Goal: Task Accomplishment & Management: Complete application form

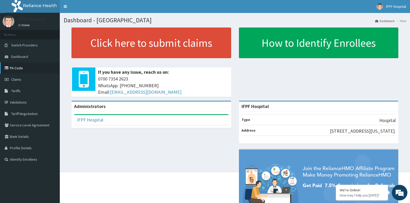
click at [14, 68] on link "PA Code" at bounding box center [30, 67] width 60 height 11
click at [14, 69] on link "PA Code" at bounding box center [30, 67] width 60 height 11
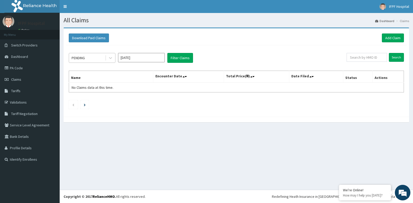
click at [99, 58] on div "PENDING" at bounding box center [87, 58] width 36 height 8
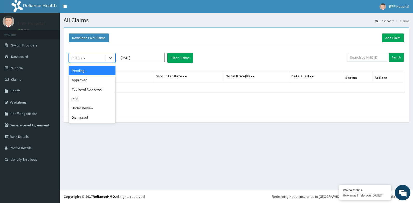
click at [137, 59] on input "[DATE]" at bounding box center [141, 57] width 47 height 9
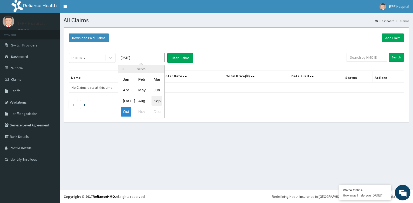
click at [159, 102] on div "Sep" at bounding box center [157, 101] width 10 height 10
type input "Sep 2025"
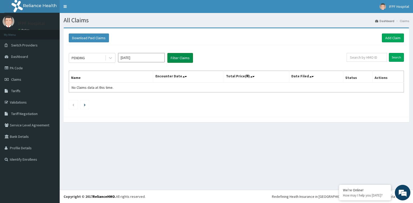
click at [183, 61] on button "Filter Claims" at bounding box center [181, 58] width 26 height 10
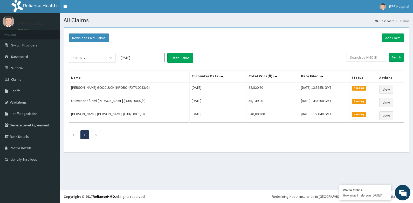
click at [98, 60] on div "PENDING" at bounding box center [87, 58] width 36 height 8
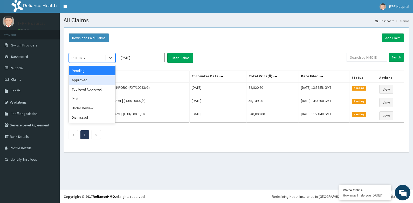
click at [81, 79] on div "Approved" at bounding box center [92, 79] width 47 height 9
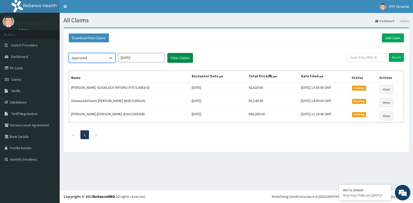
click at [185, 60] on button "Filter Claims" at bounding box center [181, 58] width 26 height 10
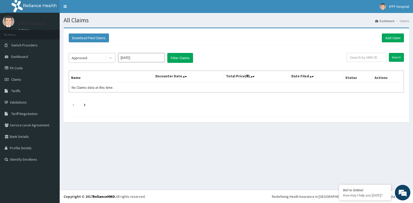
click at [92, 58] on div "Approved" at bounding box center [87, 58] width 36 height 8
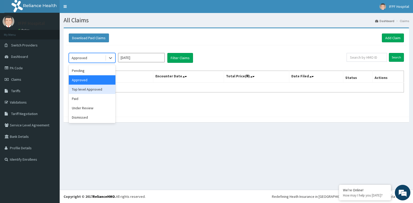
click at [82, 88] on div "Top level Approved" at bounding box center [92, 89] width 47 height 9
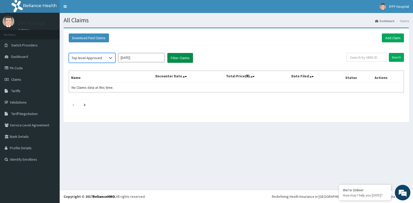
click at [184, 61] on button "Filter Claims" at bounding box center [181, 58] width 26 height 10
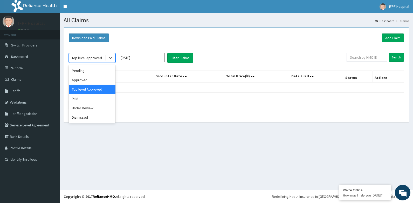
click at [96, 60] on div "Top level Approved" at bounding box center [87, 57] width 30 height 5
click at [82, 108] on div "Under Review" at bounding box center [92, 107] width 47 height 9
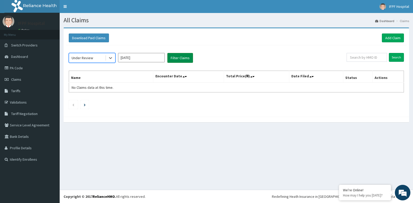
click at [177, 60] on button "Filter Claims" at bounding box center [181, 58] width 26 height 10
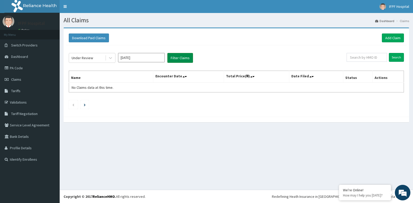
click at [178, 59] on button "Filter Claims" at bounding box center [181, 58] width 26 height 10
click at [90, 59] on div "Under Review" at bounding box center [83, 57] width 22 height 5
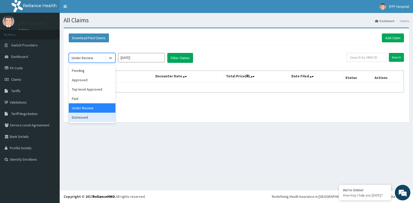
click at [85, 118] on div "Dismissed" at bounding box center [92, 117] width 47 height 9
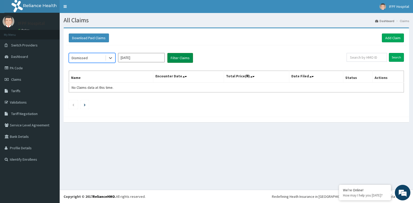
click at [184, 59] on button "Filter Claims" at bounding box center [181, 58] width 26 height 10
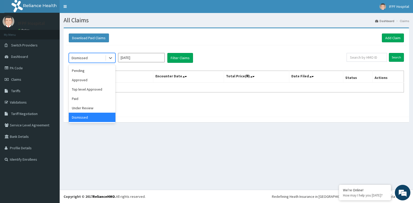
click at [93, 60] on div "Dismissed" at bounding box center [87, 58] width 36 height 8
click at [85, 70] on div "Pending" at bounding box center [92, 70] width 47 height 9
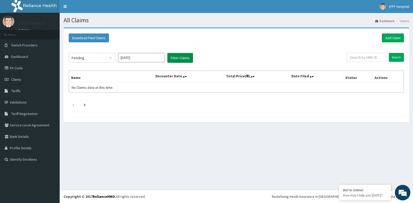
click at [174, 61] on button "Filter Claims" at bounding box center [181, 58] width 26 height 10
click at [178, 58] on button "Filter Claims" at bounding box center [181, 58] width 26 height 10
click at [186, 57] on button "Filter Claims" at bounding box center [181, 58] width 26 height 10
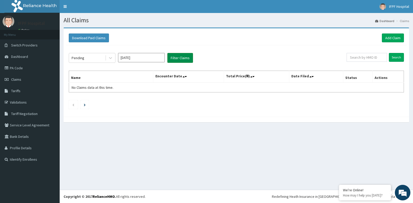
click at [186, 57] on button "Filter Claims" at bounding box center [181, 58] width 26 height 10
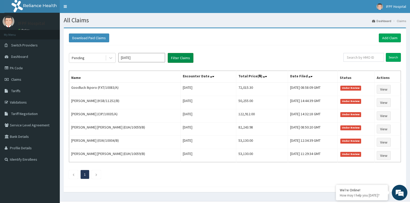
click at [186, 57] on button "Filter Claims" at bounding box center [181, 58] width 26 height 10
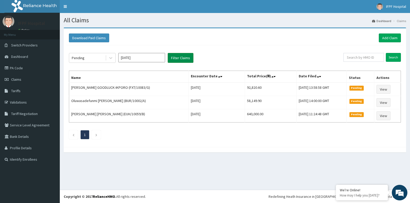
click at [186, 57] on button "Filter Claims" at bounding box center [181, 58] width 26 height 10
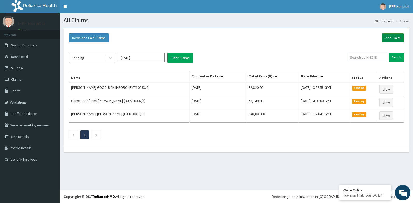
click at [389, 39] on link "Add Claim" at bounding box center [393, 38] width 22 height 9
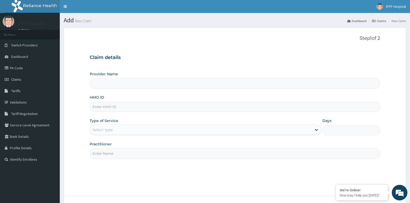
type input "IFPF Hospital"
click at [111, 106] on input "HMO ID" at bounding box center [235, 107] width 290 height 10
paste input "KSB/10745/A"
type input "KSB/10745/A"
click at [105, 126] on div "Select type" at bounding box center [201, 130] width 222 height 8
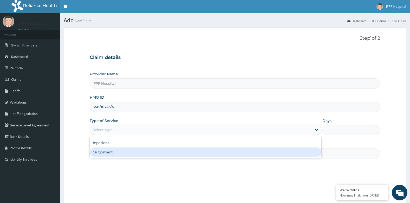
click at [103, 152] on div "Outpatient" at bounding box center [205, 152] width 231 height 9
type input "1"
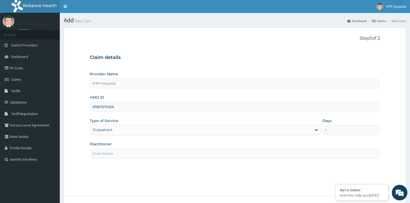
click at [102, 154] on input "Practitioner" at bounding box center [235, 154] width 290 height 10
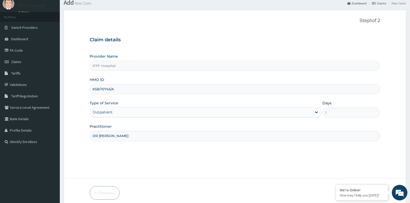
scroll to position [39, 0]
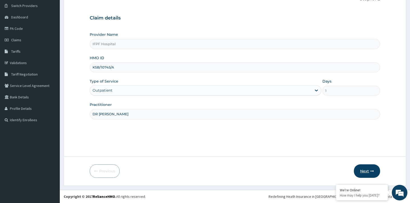
type input "DR OMOTOLANI"
click at [362, 167] on button "Next" at bounding box center [366, 171] width 26 height 14
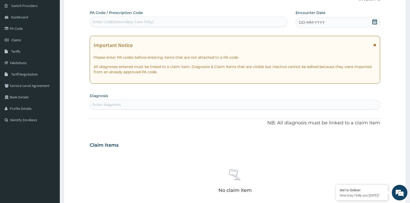
click at [174, 23] on div "Enter Code(Secondary Care Only)" at bounding box center [188, 22] width 197 height 8
type input "PA/2DAE94"
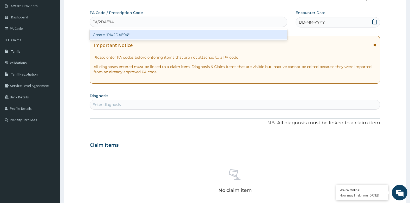
click at [163, 33] on div "Create "PA/2DAE94"" at bounding box center [188, 34] width 197 height 9
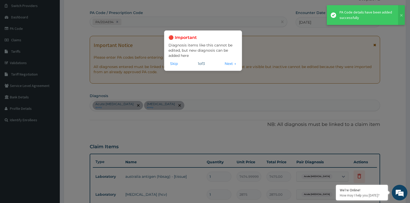
scroll to position [150, 0]
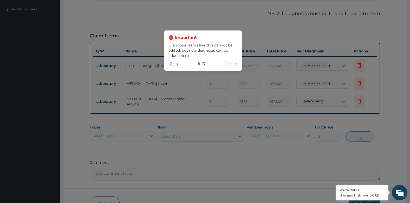
click at [172, 63] on button "Skip" at bounding box center [173, 64] width 11 height 6
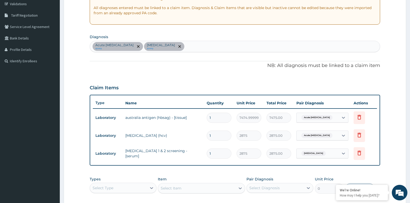
scroll to position [72, 0]
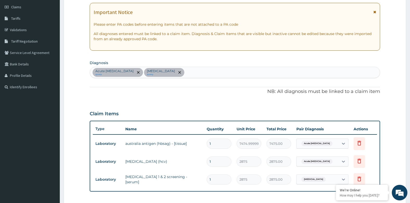
click at [208, 76] on div "Acute hepatitis query Immunosuppression query" at bounding box center [235, 72] width 290 height 11
type input "UPPER"
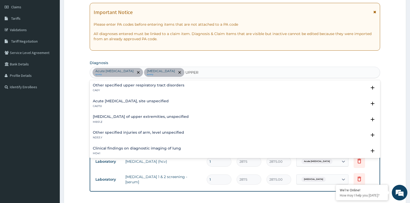
click at [127, 102] on h4 "Acute upper respiratory infection, site unspecified" at bounding box center [131, 101] width 76 height 4
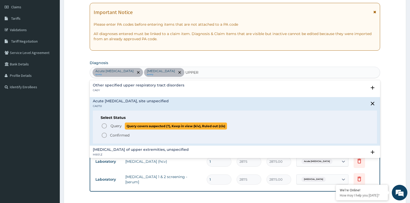
click at [113, 123] on p "Query Query covers suspected (?), Keep in view (kiv), Ruled out (r/o)" at bounding box center [168, 126] width 117 height 7
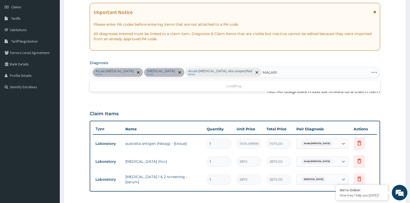
type input "MALARIA"
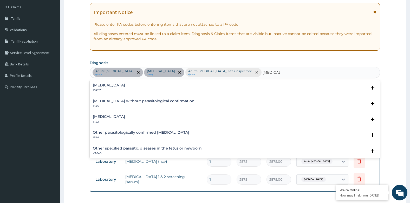
click at [125, 118] on h4 "Malaria, unspecified" at bounding box center [109, 117] width 32 height 4
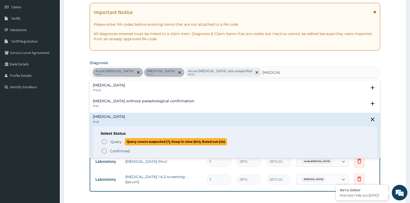
click at [116, 142] on span "Query" at bounding box center [115, 141] width 11 height 5
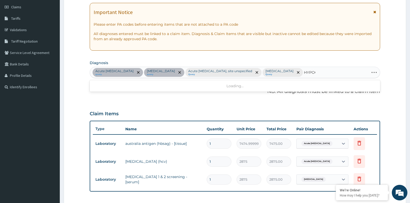
type input "HYPO"
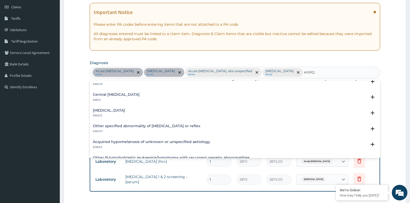
scroll to position [182, 0]
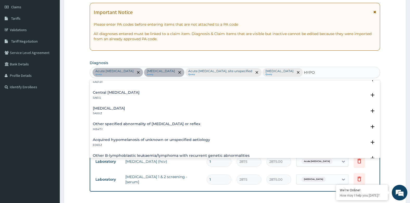
click at [125, 108] on h4 "Hypothyroidism, unspecified" at bounding box center [109, 108] width 32 height 4
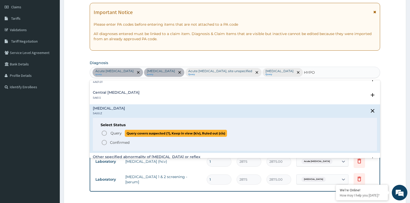
click at [122, 132] on p "Query Query covers suspected (?), Keep in view (kiv), Ruled out (r/o)" at bounding box center [168, 133] width 117 height 7
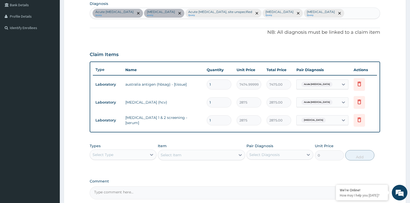
scroll to position [183, 0]
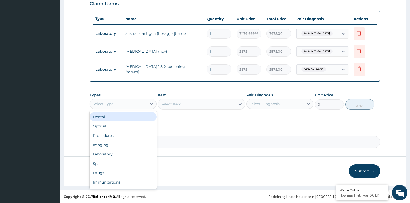
click at [123, 101] on div "Select Type" at bounding box center [118, 104] width 57 height 8
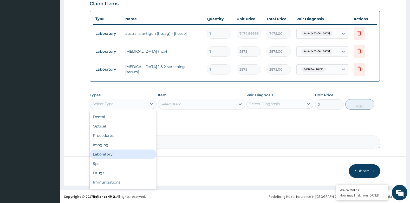
click at [104, 154] on div "Laboratory" at bounding box center [123, 154] width 67 height 9
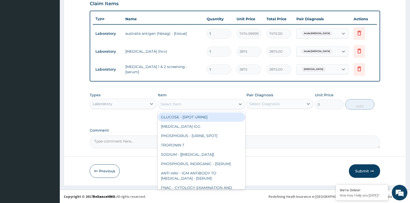
click at [182, 104] on div "Select Item" at bounding box center [196, 104] width 77 height 8
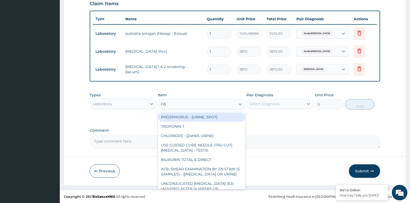
type input "FBC"
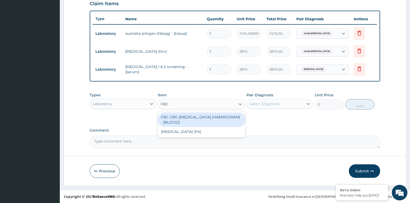
click at [193, 117] on div "FBC CBC-COMPLETE BLOOD COUNT (HAEMOGRAM) - [BLOOD]" at bounding box center [201, 119] width 87 height 15
type input "4600"
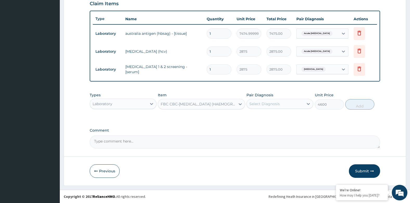
click at [283, 106] on div "Select Diagnosis" at bounding box center [274, 104] width 57 height 8
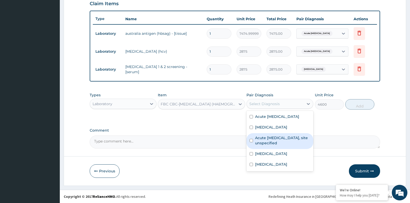
click at [289, 141] on label "Acute upper respiratory infection, site unspecified" at bounding box center [282, 140] width 55 height 10
checkbox input "true"
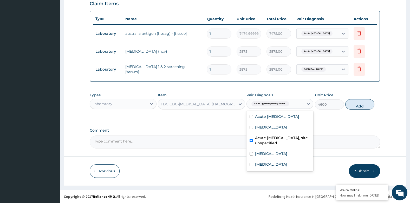
click at [366, 106] on button "Add" at bounding box center [359, 104] width 29 height 10
type input "0"
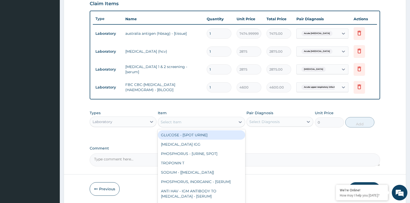
click at [194, 122] on div "Select Item" at bounding box center [196, 122] width 77 height 8
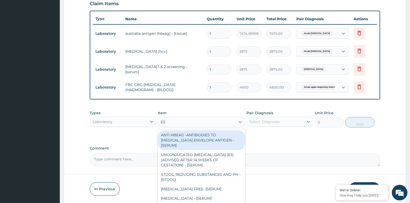
type input "ESR"
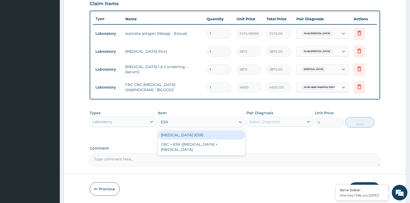
click at [199, 132] on div "ERYTHROCYTE SEDIMENTATION RATE (ESR)" at bounding box center [201, 134] width 87 height 9
type input "2875"
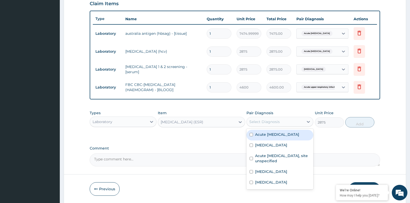
click at [266, 122] on div "Select Diagnosis" at bounding box center [264, 121] width 30 height 5
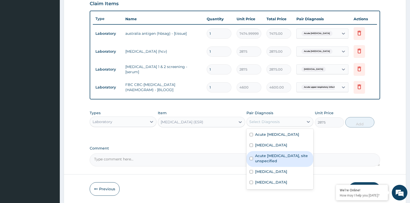
click at [285, 164] on div "Acute upper respiratory infection, site unspecified" at bounding box center [279, 159] width 67 height 16
checkbox input "true"
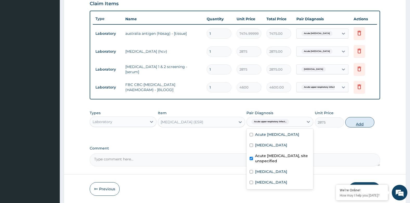
click at [357, 122] on button "Add" at bounding box center [359, 122] width 29 height 10
type input "0"
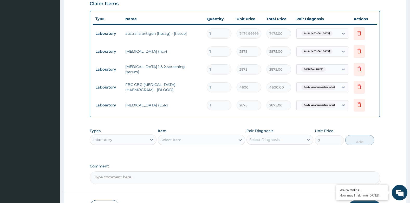
click at [177, 141] on div "Select Item" at bounding box center [171, 139] width 21 height 5
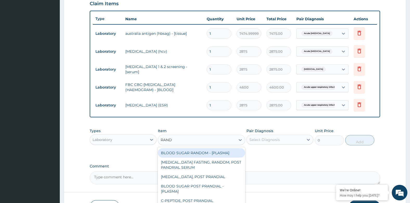
type input "RANDO"
click at [188, 149] on div "BLOOD SUGAR RANDOM - [PLASMA]" at bounding box center [201, 152] width 87 height 9
type input "1380"
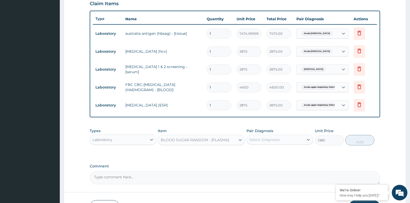
click at [279, 141] on div "Select Diagnosis" at bounding box center [264, 139] width 30 height 5
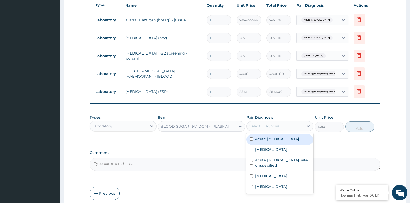
scroll to position [209, 0]
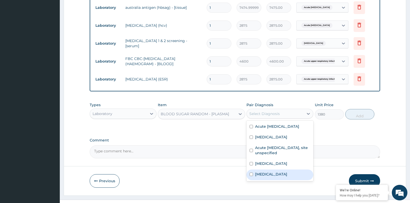
click at [287, 174] on label "Hypothyroidism, unspecified" at bounding box center [271, 174] width 32 height 5
checkbox input "true"
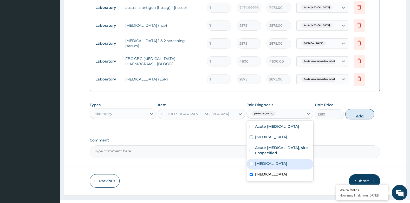
click at [361, 117] on button "Add" at bounding box center [359, 114] width 29 height 10
type input "0"
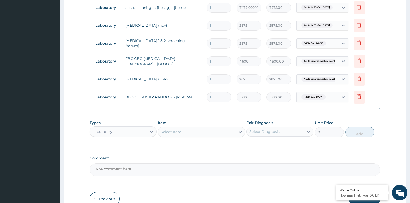
drag, startPoint x: 337, startPoint y: 124, endPoint x: 335, endPoint y: 123, distance: 2.8
drag, startPoint x: 335, startPoint y: 123, endPoint x: 262, endPoint y: 157, distance: 79.6
click at [262, 157] on label "Comment" at bounding box center [235, 158] width 290 height 4
click at [262, 163] on textarea "Comment" at bounding box center [235, 169] width 290 height 13
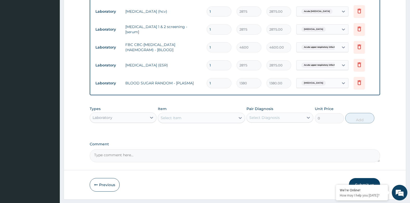
scroll to position [236, 0]
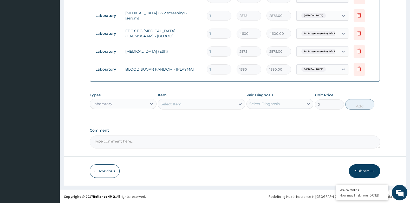
click at [363, 169] on button "Submit" at bounding box center [364, 171] width 31 height 14
click at [190, 102] on div "Select Item" at bounding box center [196, 104] width 77 height 8
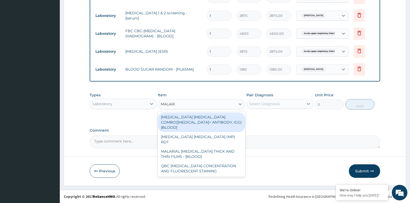
type input "[MEDICAL_DATA]"
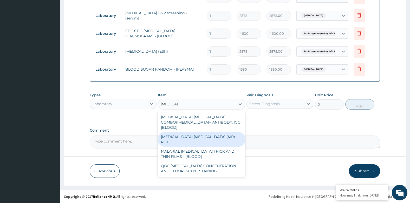
click at [197, 132] on div "MALARIA PARASITE (MP) RDT" at bounding box center [201, 139] width 87 height 15
type input "1724.9999999999998"
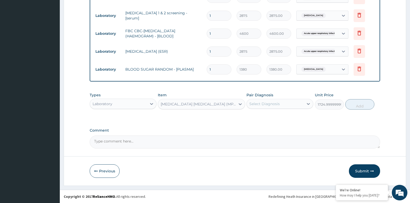
click at [283, 106] on div "Select Diagnosis" at bounding box center [274, 104] width 57 height 8
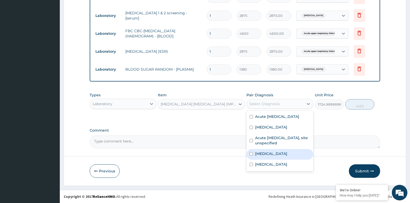
click at [277, 152] on label "[MEDICAL_DATA]" at bounding box center [271, 153] width 32 height 5
checkbox input "true"
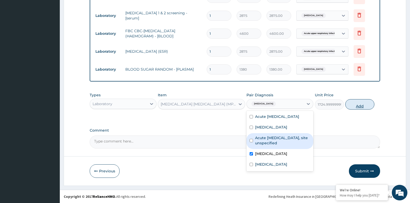
click at [357, 102] on button "Add" at bounding box center [359, 104] width 29 height 10
type input "0"
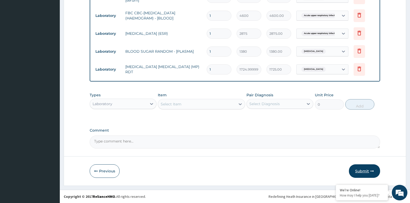
click at [367, 171] on button "Submit" at bounding box center [364, 171] width 31 height 14
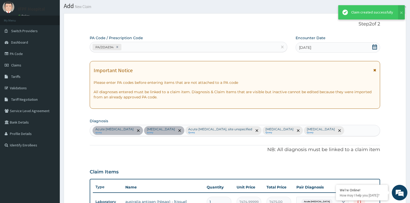
scroll to position [254, 0]
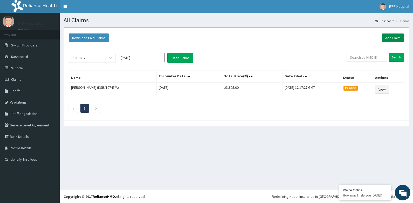
click at [398, 40] on link "Add Claim" at bounding box center [393, 38] width 22 height 9
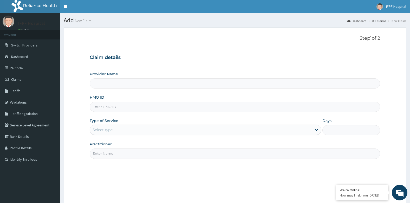
type input "IFPF Hospital"
click at [108, 106] on input "HMO ID" at bounding box center [235, 107] width 290 height 10
paste input "KSB/10745/A"
type input "KSB/10745/A"
click at [105, 131] on div "Select type" at bounding box center [102, 129] width 20 height 5
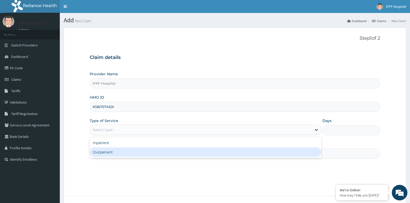
click at [105, 152] on div "Outpatient" at bounding box center [205, 152] width 231 height 9
type input "1"
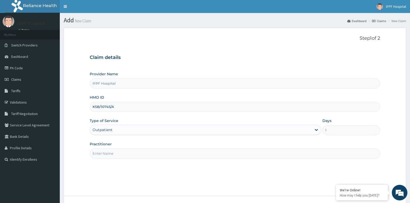
click at [108, 155] on input "Practitioner" at bounding box center [235, 154] width 290 height 10
click at [92, 155] on input "OMOTOLANI" at bounding box center [235, 154] width 290 height 10
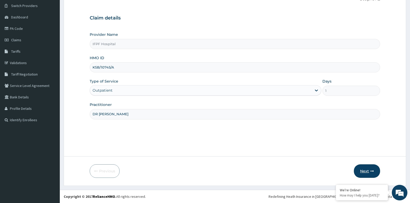
type input "DR [PERSON_NAME]"
click at [376, 169] on button "Next" at bounding box center [366, 171] width 26 height 14
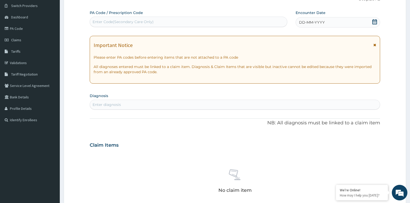
click at [164, 25] on div "Enter Code(Secondary Care Only)" at bounding box center [188, 22] width 197 height 8
type input "PA/4E0FB8"
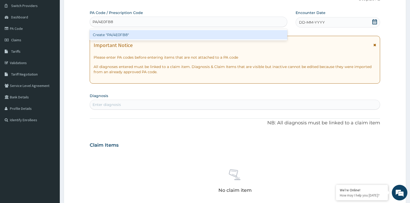
click at [222, 36] on div "Create "PA/4E0FB8"" at bounding box center [188, 34] width 197 height 9
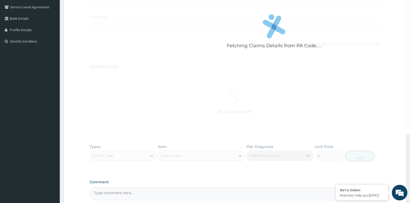
scroll to position [40, 0]
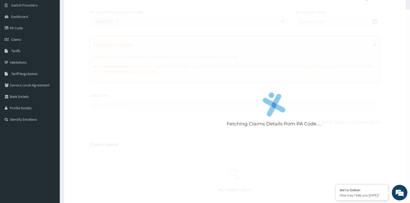
click at [178, 65] on div "Fetching Claims Details from PA Code....." at bounding box center [274, 111] width 369 height 203
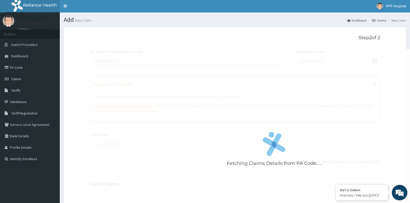
scroll to position [0, 0]
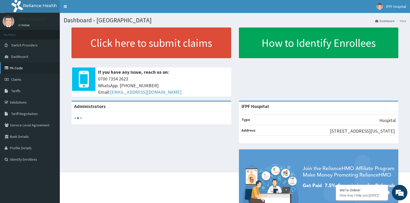
click at [16, 67] on link "PA Code" at bounding box center [30, 67] width 60 height 11
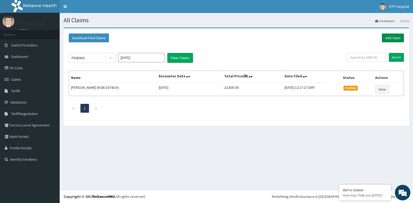
click at [385, 36] on link "Add Claim" at bounding box center [393, 38] width 22 height 9
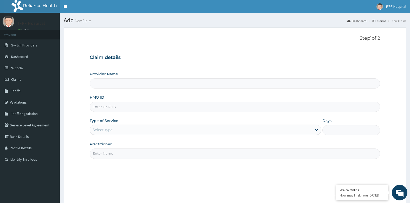
type input "IFPF Hospital"
click at [100, 107] on input "HMO ID" at bounding box center [235, 107] width 290 height 10
paste input "KSB/10745/A"
type input "KSB/10745/A"
click at [103, 128] on div "Select type" at bounding box center [102, 129] width 20 height 5
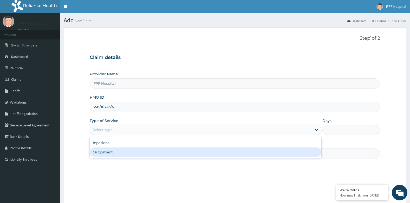
click at [101, 153] on div "Outpatient" at bounding box center [205, 152] width 231 height 9
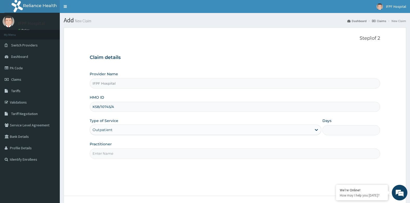
type input "1"
click at [100, 158] on input "Practitioner" at bounding box center [235, 154] width 290 height 10
type input "DR OMOTOLANI"
drag, startPoint x: 99, startPoint y: 158, endPoint x: 205, endPoint y: 146, distance: 106.8
click at [205, 146] on div "Practitioner DR OMOTOLANI" at bounding box center [235, 150] width 290 height 17
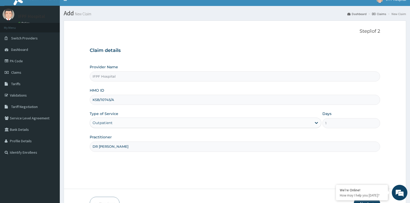
scroll to position [39, 0]
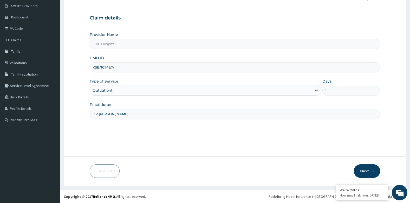
click at [362, 175] on button "Next" at bounding box center [366, 171] width 26 height 14
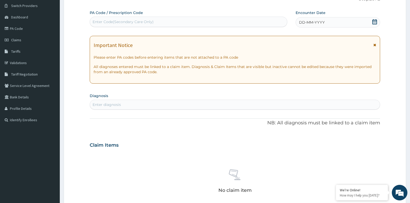
click at [188, 26] on div "Enter Code(Secondary Care Only)" at bounding box center [188, 22] width 197 height 8
type input "PA/4E0FB8"
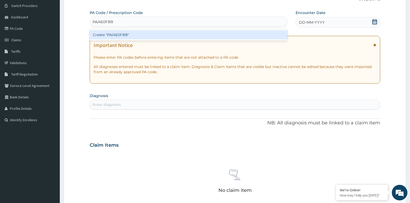
click at [192, 36] on div "Create "PA/4E0FB8"" at bounding box center [188, 34] width 197 height 9
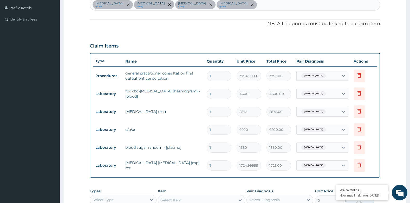
scroll to position [100, 0]
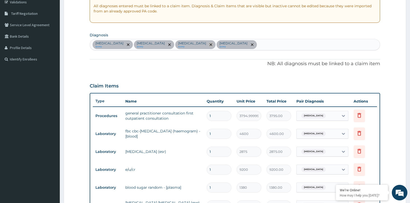
click at [212, 45] on icon "remove selection option" at bounding box center [210, 44] width 3 height 3
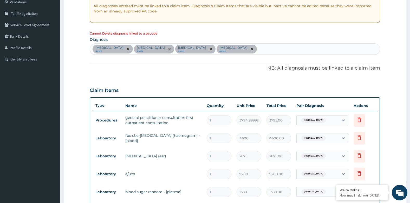
click at [212, 50] on icon "remove selection option" at bounding box center [210, 49] width 3 height 3
click at [212, 49] on icon "remove selection option" at bounding box center [210, 49] width 3 height 3
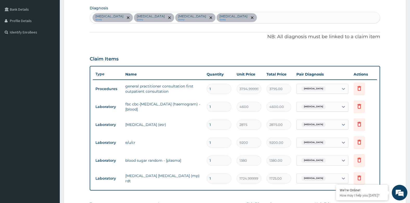
scroll to position [152, 0]
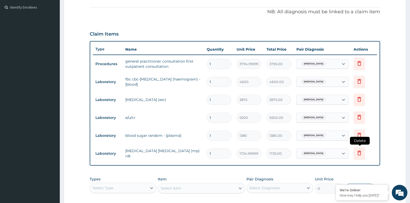
click at [360, 154] on icon at bounding box center [359, 153] width 6 height 6
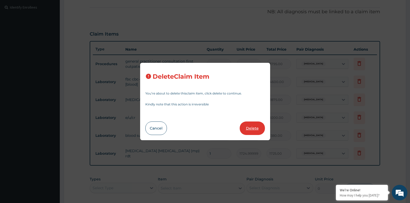
click at [251, 126] on button "Delete" at bounding box center [251, 129] width 25 height 14
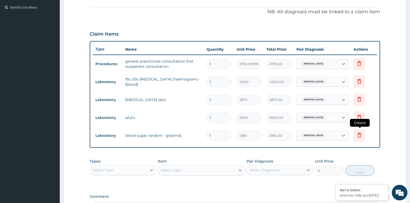
click at [359, 136] on icon at bounding box center [359, 135] width 6 height 6
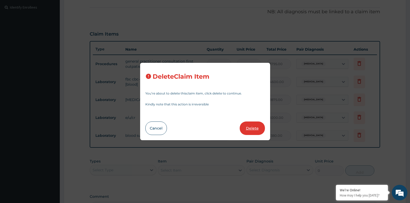
click at [259, 128] on button "Delete" at bounding box center [251, 129] width 25 height 14
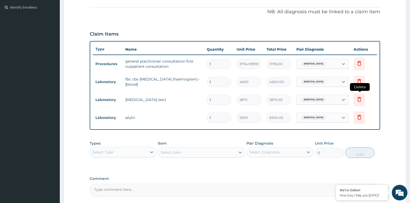
click at [360, 100] on icon at bounding box center [359, 99] width 4 height 5
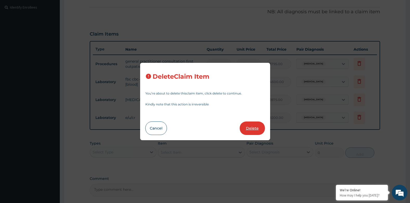
click at [260, 125] on button "Delete" at bounding box center [251, 129] width 25 height 14
type input "9200"
type input "9200.00"
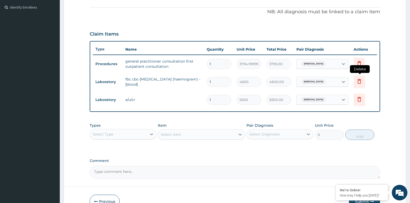
click at [357, 82] on icon at bounding box center [359, 81] width 6 height 6
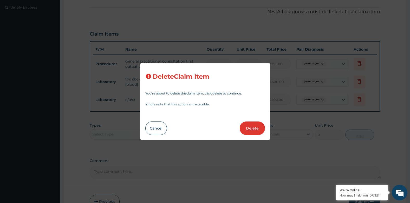
click at [252, 123] on button "Delete" at bounding box center [251, 129] width 25 height 14
type input "9200"
type input "9200.00"
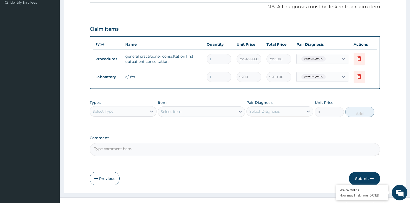
scroll to position [165, 0]
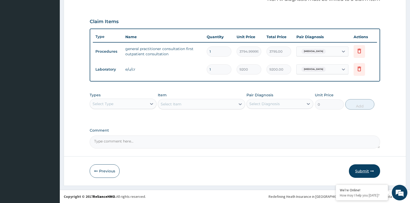
click at [363, 171] on button "Submit" at bounding box center [364, 171] width 31 height 14
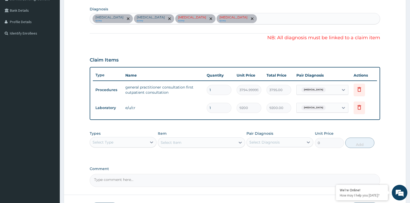
scroll to position [87, 0]
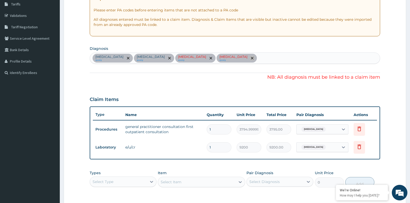
click at [251, 58] on icon "remove selection option" at bounding box center [252, 58] width 3 height 3
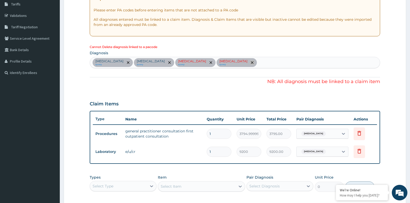
click at [251, 62] on span "remove selection option" at bounding box center [252, 62] width 5 height 5
click at [251, 63] on icon "remove selection option" at bounding box center [252, 62] width 3 height 3
click at [213, 64] on span "remove selection option" at bounding box center [210, 62] width 5 height 5
click at [212, 62] on icon "remove selection option" at bounding box center [210, 62] width 3 height 3
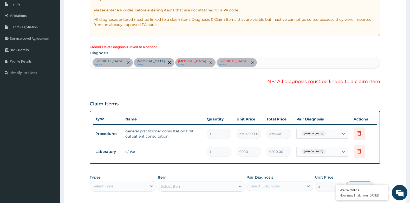
click at [212, 62] on icon "remove selection option" at bounding box center [210, 62] width 3 height 3
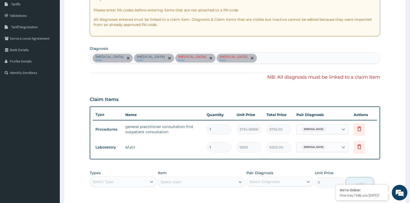
drag, startPoint x: 225, startPoint y: 62, endPoint x: 209, endPoint y: 69, distance: 16.9
click at [209, 69] on div "PA Code / Prescription Code PA/4E0FB8 Encounter Date 01-10-2025 Important Notic…" at bounding box center [235, 95] width 290 height 264
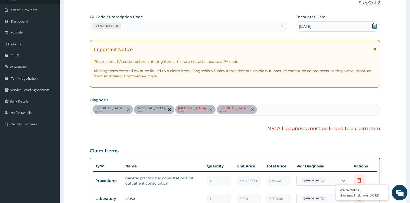
scroll to position [35, 0]
click at [117, 25] on icon at bounding box center [117, 27] width 4 height 4
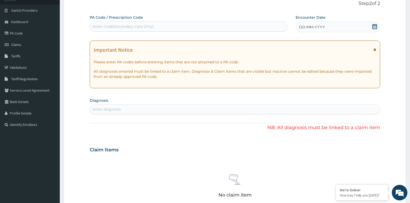
click at [116, 26] on div "Enter Code(Secondary Care Only)" at bounding box center [122, 26] width 61 height 5
type input "PA/4E0FB8"
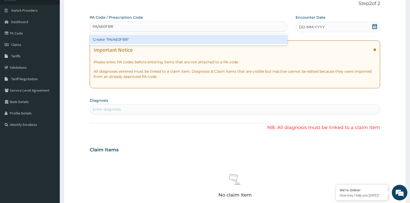
click at [114, 39] on div "Create "PA/4E0FB8"" at bounding box center [188, 39] width 197 height 9
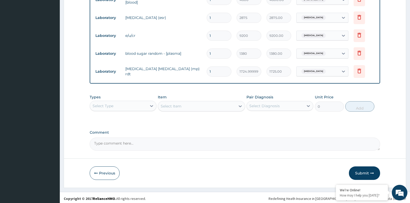
scroll to position [236, 0]
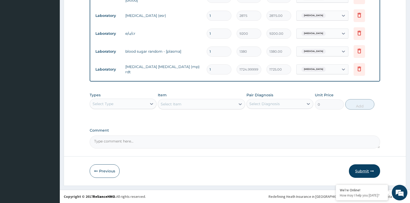
click at [367, 174] on button "Submit" at bounding box center [364, 171] width 31 height 14
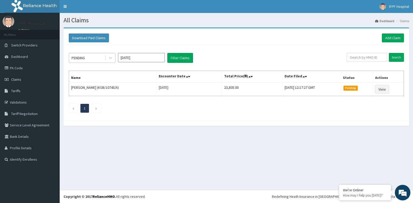
click at [101, 59] on div "PENDING" at bounding box center [87, 58] width 36 height 8
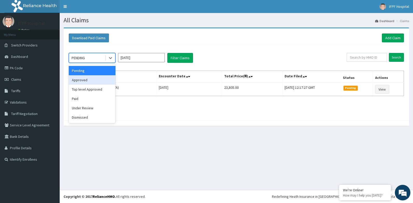
click at [82, 81] on div "Approved" at bounding box center [92, 79] width 47 height 9
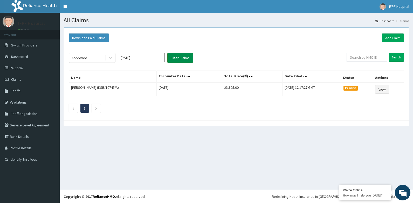
click at [186, 58] on button "Filter Claims" at bounding box center [181, 58] width 26 height 10
click at [95, 58] on div "Approved" at bounding box center [87, 58] width 36 height 8
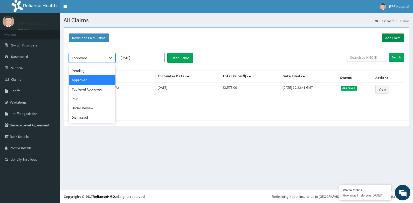
click at [396, 39] on link "Add Claim" at bounding box center [393, 38] width 22 height 9
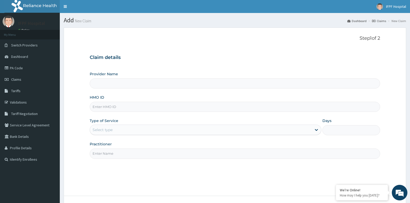
type input "IFPF Hospital"
click at [124, 108] on input "HMO ID" at bounding box center [235, 107] width 290 height 10
paste input "KSB/10745/A"
type input "KSB/10745/A"
click at [121, 130] on div "Select type" at bounding box center [201, 130] width 222 height 8
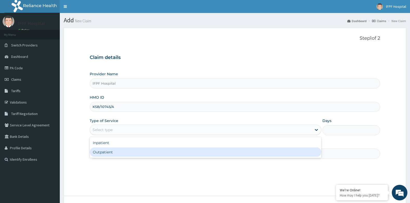
click at [109, 152] on div "Outpatient" at bounding box center [205, 152] width 231 height 9
type input "1"
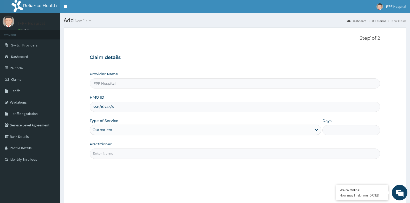
click at [108, 155] on input "Practitioner" at bounding box center [235, 154] width 290 height 10
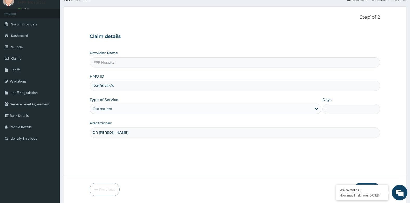
scroll to position [39, 0]
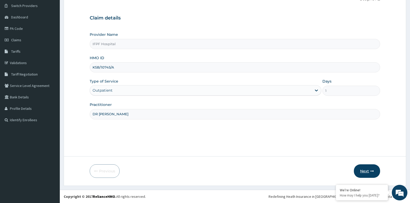
type input "DR [PERSON_NAME]"
click at [365, 171] on button "Next" at bounding box center [366, 171] width 26 height 14
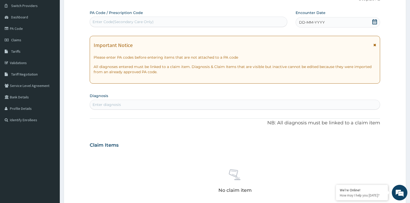
click at [376, 23] on icon at bounding box center [374, 21] width 5 height 5
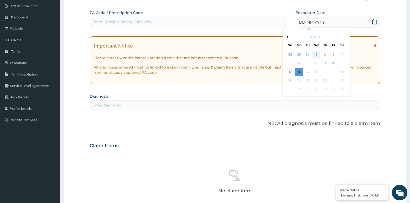
click at [316, 55] on div "1" at bounding box center [316, 55] width 8 height 8
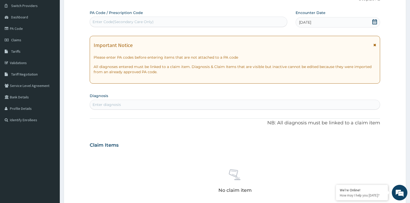
click at [152, 105] on div "Enter diagnosis" at bounding box center [235, 105] width 290 height 8
type input "[MEDICAL_DATA]"
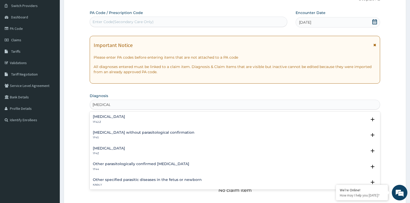
click at [118, 149] on h4 "Malaria, unspecified" at bounding box center [109, 148] width 32 height 4
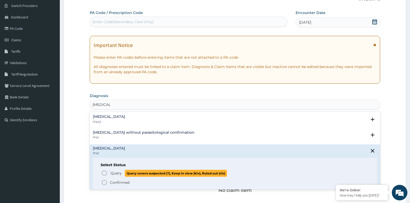
click at [115, 171] on span "Query" at bounding box center [115, 173] width 11 height 5
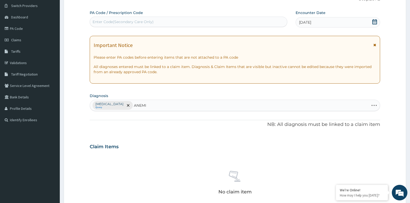
type input "ANEMIA"
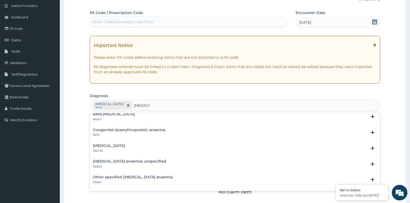
scroll to position [260, 0]
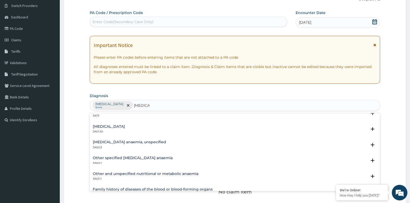
click at [147, 141] on h4 "Iron deficiency anaemia, unspecified" at bounding box center [129, 142] width 73 height 4
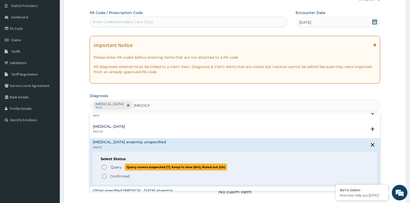
click at [119, 164] on p "Query Query covers suspected (?), Keep in view (kiv), Ruled out (r/o)" at bounding box center [168, 167] width 117 height 7
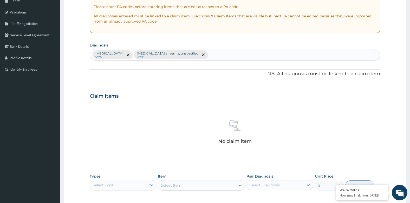
scroll to position [169, 0]
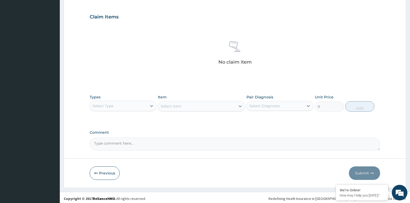
click at [113, 107] on div "Select Type" at bounding box center [102, 105] width 21 height 5
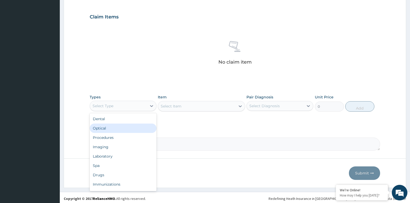
scroll to position [18, 0]
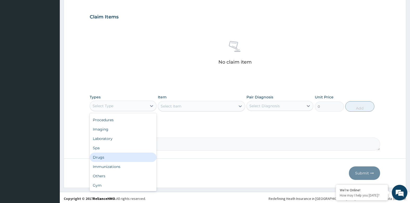
click at [103, 158] on div "Drugs" at bounding box center [123, 157] width 67 height 9
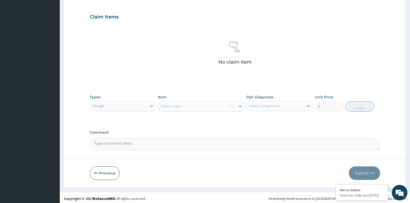
click at [191, 107] on div "Select Item" at bounding box center [201, 106] width 87 height 10
click at [196, 107] on div "Select Item" at bounding box center [201, 106] width 87 height 10
click at [273, 107] on div "Select Diagnosis" at bounding box center [264, 105] width 30 height 5
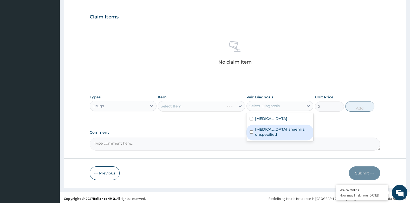
click at [273, 130] on label "[MEDICAL_DATA] anaemia, unspecified" at bounding box center [282, 132] width 55 height 10
checkbox input "true"
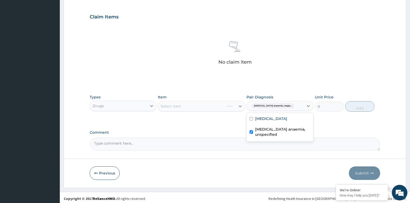
click at [197, 107] on div "Select Item" at bounding box center [201, 106] width 87 height 10
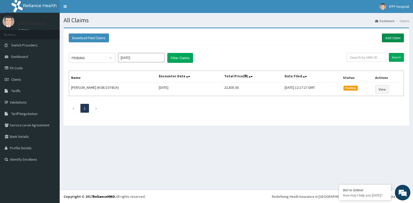
click at [390, 36] on link "Add Claim" at bounding box center [393, 38] width 22 height 9
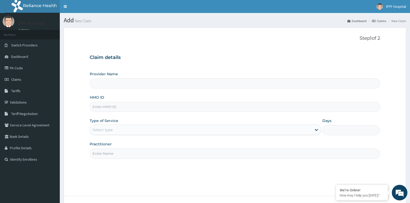
type input "IFPF Hospital"
click at [103, 107] on input "HMO ID" at bounding box center [235, 107] width 290 height 10
paste input "KSB/10745/A"
type input "KSB/10745/A"
click at [116, 128] on div "Select type" at bounding box center [201, 130] width 222 height 8
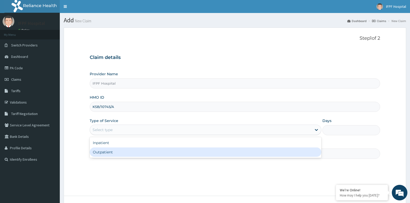
click at [106, 152] on div "Outpatient" at bounding box center [205, 152] width 231 height 9
type input "1"
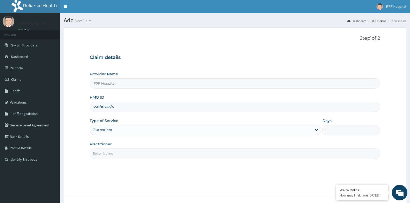
click at [106, 153] on input "Practitioner" at bounding box center [235, 154] width 290 height 10
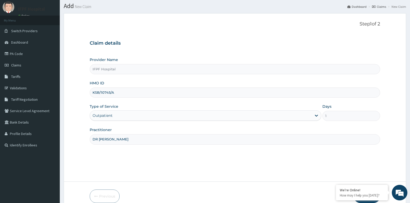
scroll to position [39, 0]
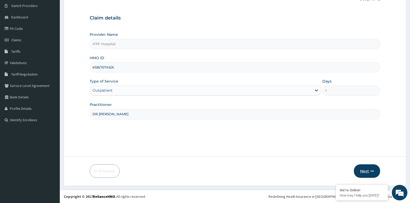
type input "DR [PERSON_NAME]"
click at [377, 168] on button "Next" at bounding box center [366, 171] width 26 height 14
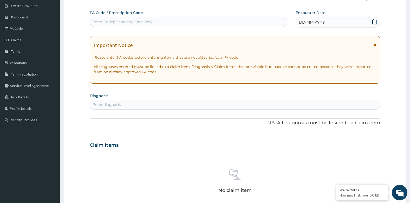
click at [373, 22] on icon at bounding box center [374, 21] width 5 height 5
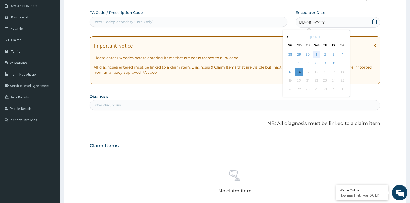
click at [318, 55] on div "1" at bounding box center [316, 55] width 8 height 8
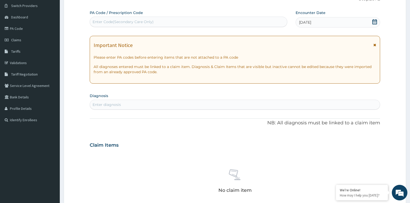
click at [119, 106] on div "Enter diagnosis" at bounding box center [106, 104] width 28 height 5
type input "[MEDICAL_DATA]"
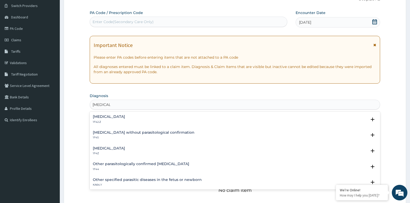
click at [110, 150] on h4 "[MEDICAL_DATA]" at bounding box center [109, 148] width 32 height 4
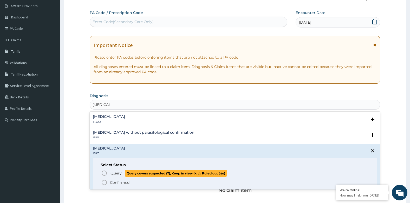
click at [109, 171] on span "Query Query covers suspected (?), Keep in view (kiv), Ruled out (r/o)" at bounding box center [235, 173] width 268 height 7
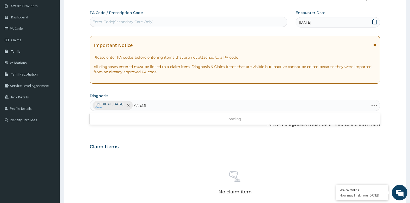
type input "[MEDICAL_DATA]"
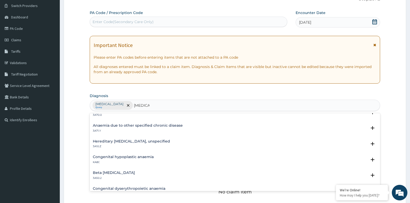
scroll to position [234, 0]
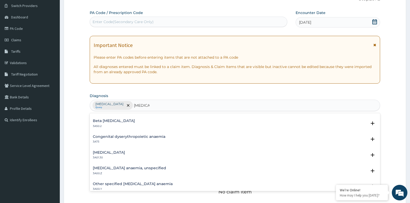
click at [154, 169] on h4 "[MEDICAL_DATA] anaemia, unspecified" at bounding box center [129, 168] width 73 height 4
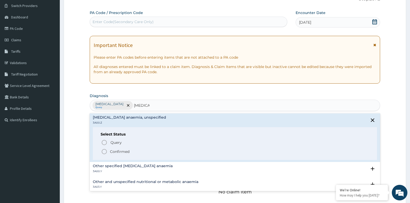
scroll to position [286, 0]
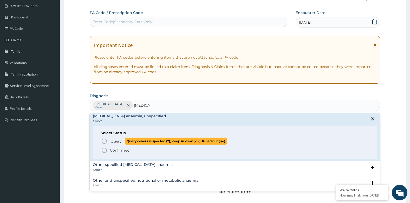
click at [120, 140] on span "Query" at bounding box center [115, 141] width 11 height 5
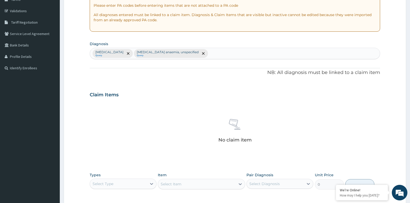
scroll to position [169, 0]
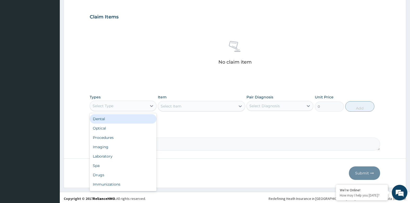
click at [126, 102] on div "Select Type" at bounding box center [118, 106] width 57 height 8
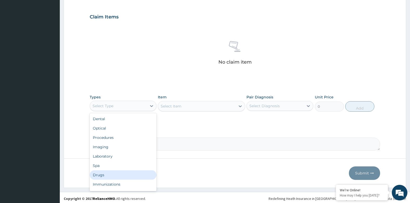
scroll to position [18, 0]
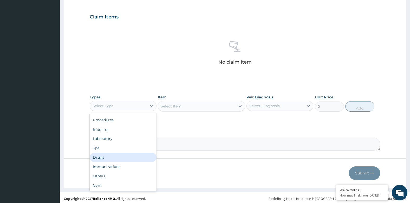
click at [103, 159] on div "Drugs" at bounding box center [123, 157] width 67 height 9
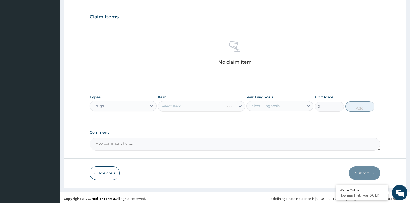
click at [279, 105] on div "Select Diagnosis" at bounding box center [264, 105] width 30 height 5
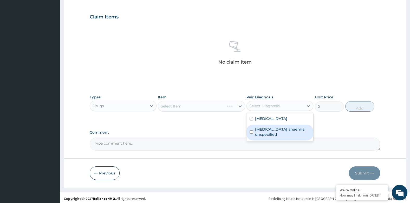
click at [277, 127] on label "Iron deficiency anaemia, unspecified" at bounding box center [282, 132] width 55 height 10
checkbox input "true"
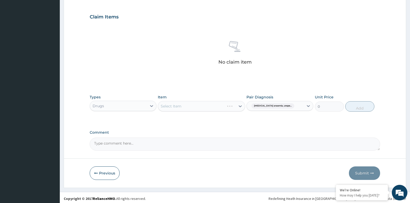
click at [201, 111] on div "Select Item" at bounding box center [201, 106] width 87 height 10
click at [201, 108] on div "Select Item" at bounding box center [196, 106] width 77 height 8
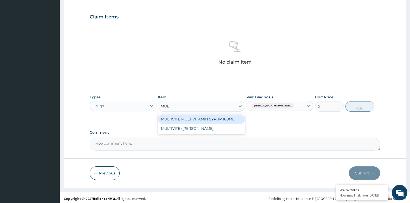
type input "MULT"
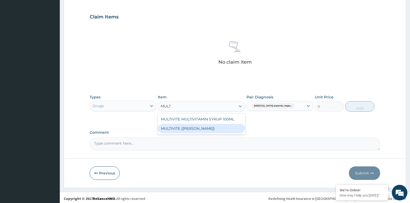
click at [196, 131] on div "MULTIVITE (EVANS)" at bounding box center [201, 128] width 87 height 9
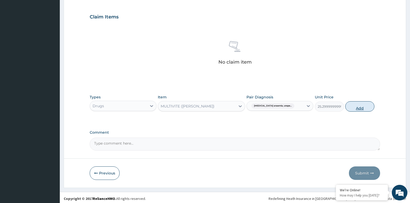
click at [357, 111] on button "Add" at bounding box center [359, 106] width 29 height 10
type input "0"
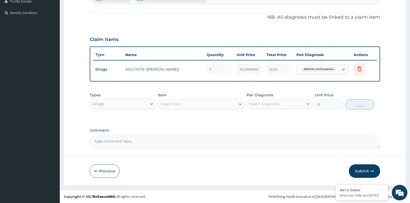
scroll to position [147, 0]
type input "0.00"
type input "7"
type input "177.10"
type input "7"
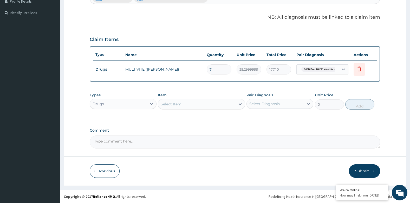
click at [213, 107] on div "Select Item" at bounding box center [196, 104] width 77 height 8
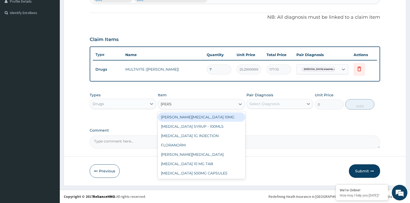
type input "LORAT"
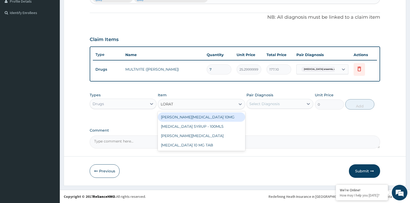
click at [205, 117] on div "LORATYN LORATADINE 10MG" at bounding box center [201, 116] width 87 height 9
type input "94.87499999999999"
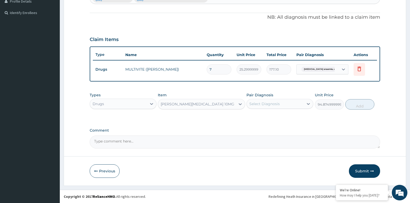
click at [280, 105] on div "Select Diagnosis" at bounding box center [274, 104] width 57 height 8
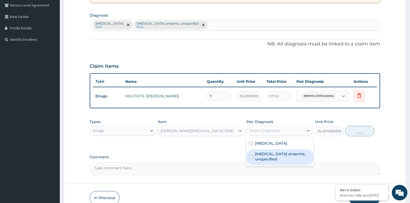
scroll to position [95, 0]
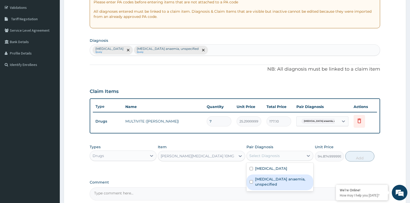
click at [228, 52] on div "Malaria, unspecified Query Iron deficiency anaemia, unspecified Query" at bounding box center [235, 50] width 290 height 11
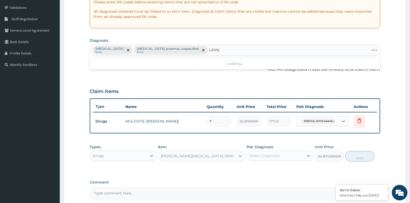
type input "UPPER"
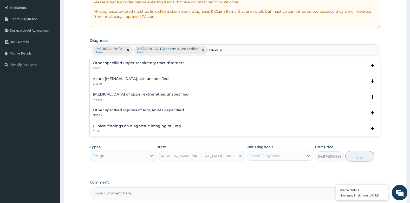
click at [117, 78] on h4 "Acute upper respiratory infection, site unspecified" at bounding box center [131, 79] width 76 height 4
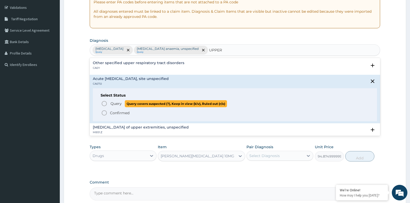
click at [114, 100] on p "Query Query covers suspected (?), Keep in view (kiv), Ruled out (r/o)" at bounding box center [168, 103] width 117 height 7
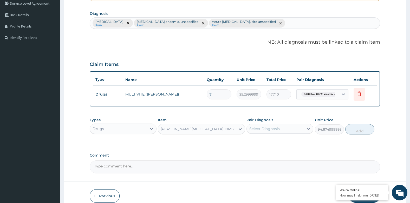
scroll to position [147, 0]
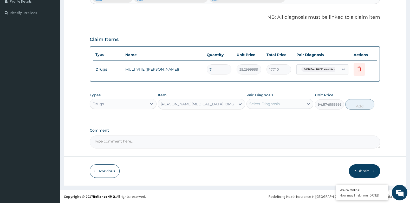
click at [278, 103] on div "Select Diagnosis" at bounding box center [264, 103] width 30 height 5
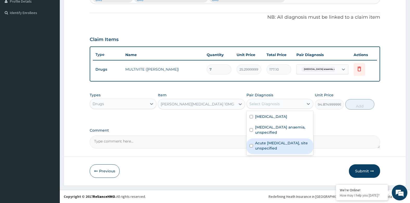
click at [271, 149] on label "Acute upper respiratory infection, site unspecified" at bounding box center [282, 146] width 55 height 10
checkbox input "true"
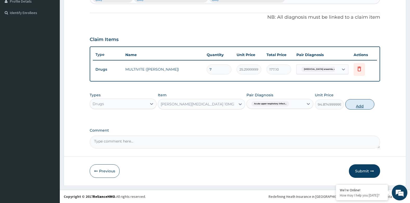
click at [357, 108] on button "Add" at bounding box center [359, 104] width 29 height 10
type input "0"
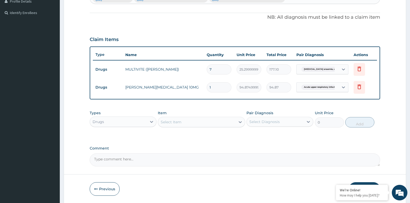
type input "0.00"
type input "5"
type input "474.37"
type input "5"
click at [181, 123] on div "Select Item" at bounding box center [196, 122] width 77 height 8
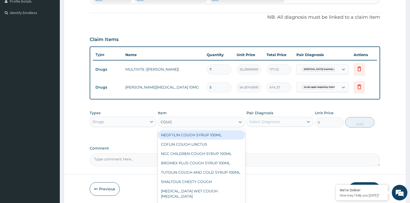
type input "COUGH"
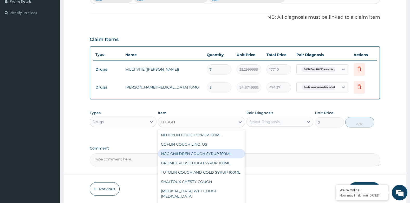
scroll to position [51, 0]
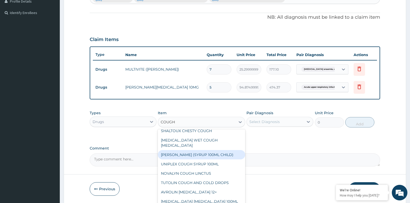
click at [191, 154] on div "EMZOLYN COUGH (SYRUP 100ML CHILD)" at bounding box center [201, 154] width 87 height 9
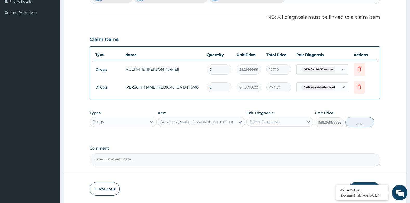
click at [193, 122] on div "EMZOLYN COUGH (SYRUP 100ML CHILD)" at bounding box center [197, 121] width 72 height 5
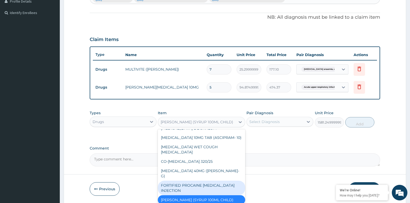
scroll to position [5486, 0]
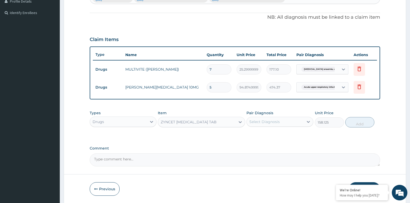
click at [198, 125] on div "ZYNCET CETIRIZINE HYDROCHLORIDE TAB" at bounding box center [196, 122] width 77 height 8
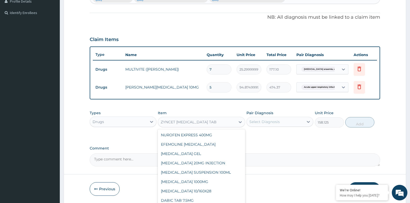
scroll to position [5450, 0]
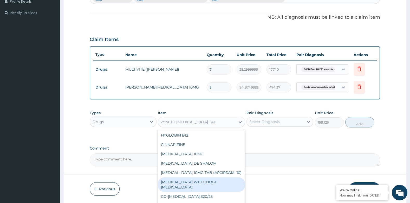
click at [201, 177] on div "BENYLIN WET COUGH MENTHOL" at bounding box center [201, 184] width 87 height 15
type input "1897.5000000000002"
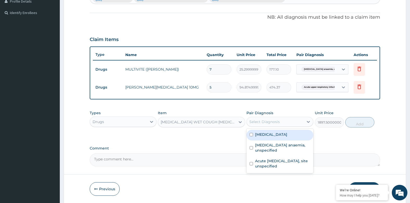
click at [289, 121] on div "Select Diagnosis" at bounding box center [274, 122] width 57 height 8
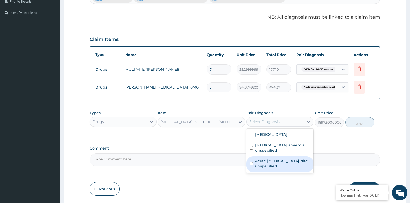
click at [284, 160] on label "Acute upper respiratory infection, site unspecified" at bounding box center [282, 163] width 55 height 10
checkbox input "true"
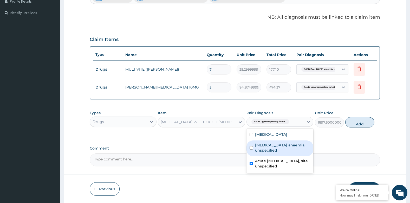
click at [353, 126] on button "Add" at bounding box center [359, 122] width 29 height 10
type input "0"
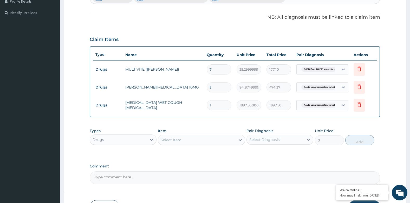
click at [193, 142] on div "Select Item" at bounding box center [196, 140] width 77 height 8
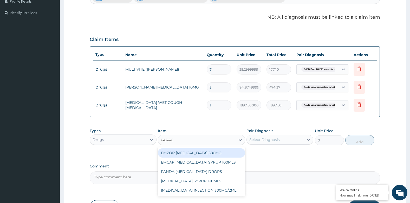
type input "PARACE"
click at [201, 151] on div "EMZOR [MEDICAL_DATA] 500MG" at bounding box center [201, 152] width 87 height 9
type input "25.299999999999997"
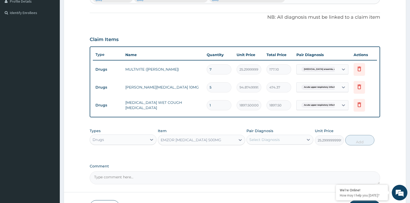
click at [259, 142] on div "Select Diagnosis" at bounding box center [264, 139] width 30 height 5
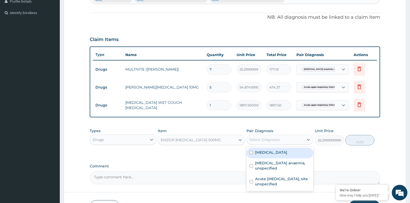
click at [269, 151] on label "Malaria, unspecified" at bounding box center [271, 152] width 32 height 5
checkbox input "true"
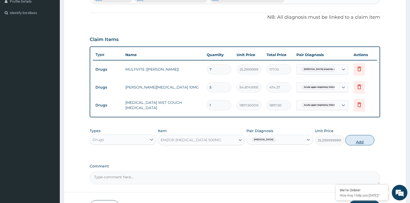
click at [356, 141] on button "Add" at bounding box center [359, 140] width 29 height 10
type input "0"
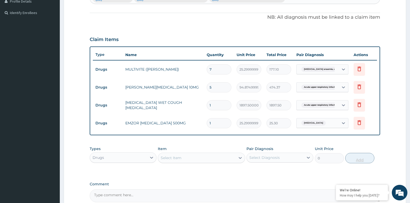
type input "0.00"
type input "3"
type input "75.90"
type input "30"
type input "759.00"
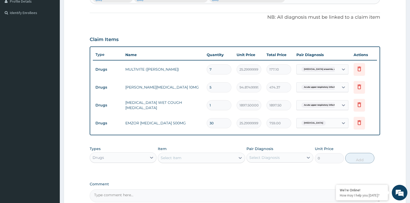
type input "30"
click at [197, 157] on div "Select Item" at bounding box center [196, 158] width 77 height 8
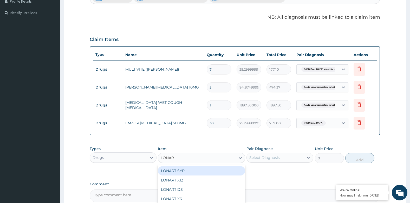
type input "LONART"
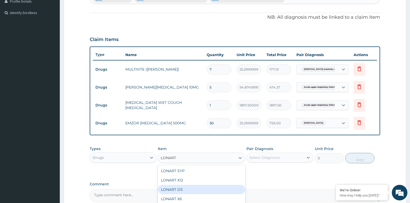
click at [179, 187] on div "LONART DS" at bounding box center [201, 189] width 87 height 9
type input "506"
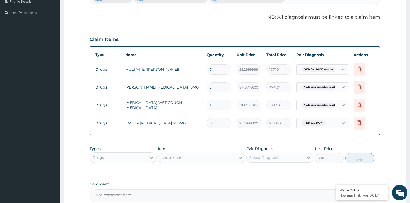
click at [263, 158] on div "Select Diagnosis" at bounding box center [264, 157] width 30 height 5
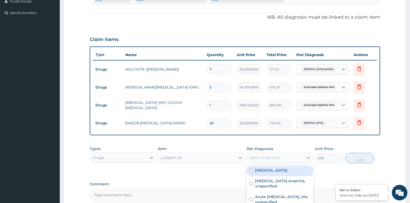
click at [266, 170] on label "Malaria, unspecified" at bounding box center [271, 170] width 32 height 5
checkbox input "true"
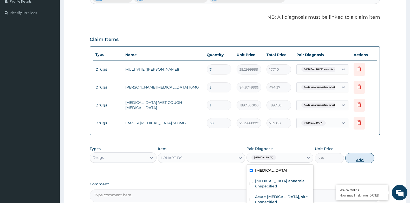
click at [353, 160] on button "Add" at bounding box center [359, 158] width 29 height 10
type input "0"
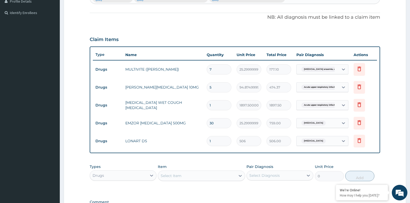
type input "0.00"
type input "6"
type input "3036.00"
type input "6"
click at [191, 172] on div "Select Item" at bounding box center [196, 176] width 77 height 8
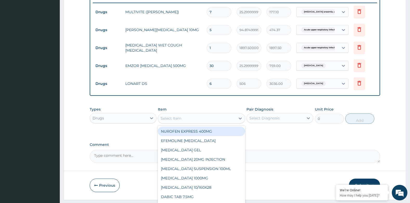
scroll to position [218, 0]
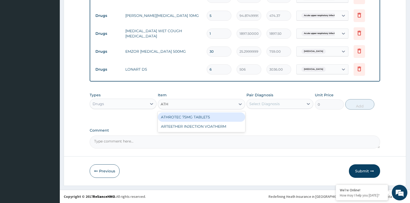
type input "ATHE"
click at [198, 118] on div "ARTEETHER INJECTION VOATHERM" at bounding box center [201, 116] width 87 height 9
type input "499.675"
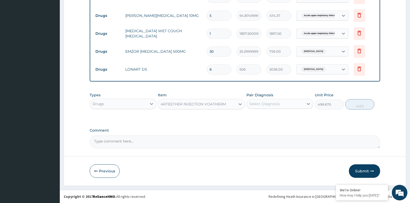
click at [267, 101] on div "Select Diagnosis" at bounding box center [264, 103] width 30 height 5
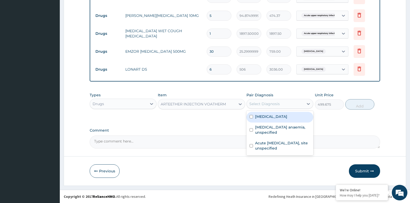
click at [271, 116] on label "Malaria, unspecified" at bounding box center [271, 116] width 32 height 5
checkbox input "true"
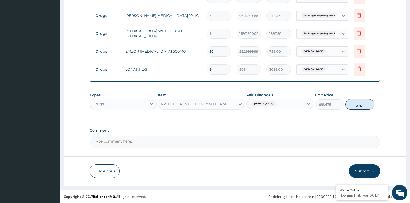
click at [357, 105] on button "Add" at bounding box center [359, 104] width 29 height 10
type input "0"
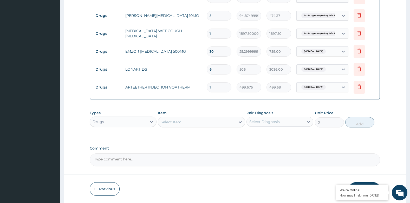
click at [174, 123] on div "Select Item" at bounding box center [171, 121] width 21 height 5
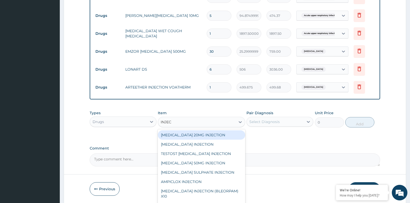
type input "INJECT"
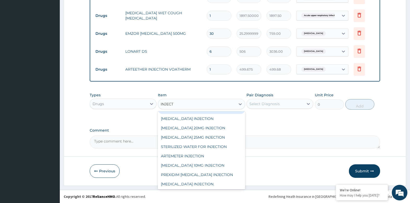
scroll to position [234, 0]
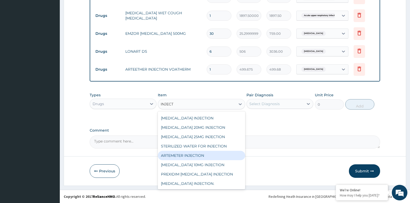
click at [189, 151] on div "ARTEMETER INJECTION" at bounding box center [201, 155] width 87 height 9
type input "1012"
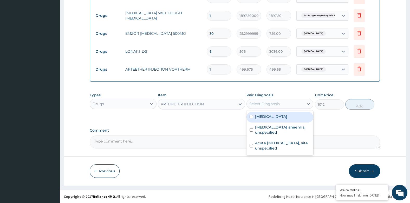
click at [271, 104] on div "Select Diagnosis" at bounding box center [264, 103] width 30 height 5
click at [269, 117] on label "Malaria, unspecified" at bounding box center [271, 116] width 32 height 5
checkbox input "true"
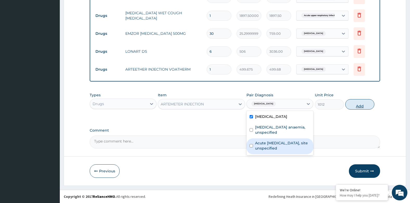
click at [358, 106] on button "Add" at bounding box center [359, 104] width 29 height 10
type input "0"
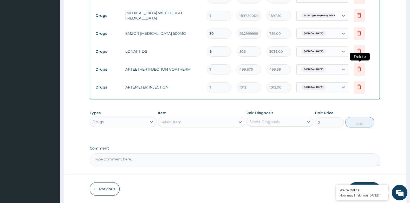
click at [357, 70] on icon at bounding box center [359, 69] width 6 height 6
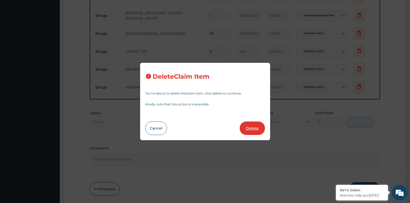
click at [256, 125] on button "Delete" at bounding box center [251, 129] width 25 height 14
type input "1012"
type input "1012.00"
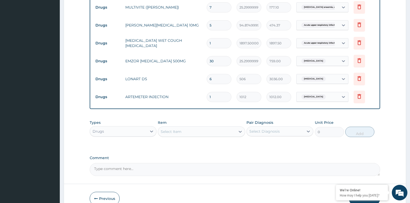
scroll to position [236, 0]
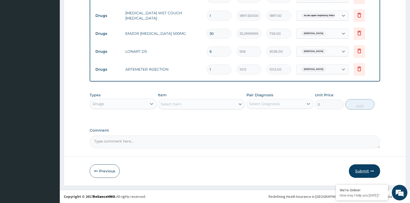
click at [357, 170] on button "Submit" at bounding box center [364, 171] width 31 height 14
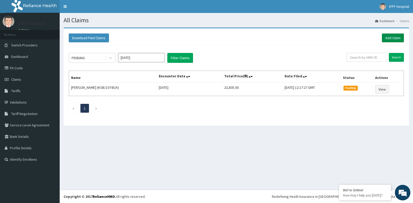
click at [391, 39] on link "Add Claim" at bounding box center [393, 38] width 22 height 9
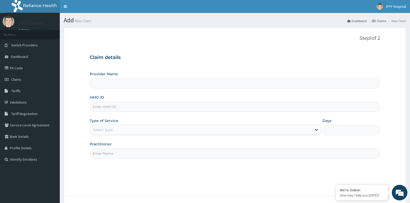
type input "IFPF Hospital"
click at [104, 109] on input "HMO ID" at bounding box center [235, 107] width 290 height 10
paste input "ABO/10042/A"
type input "ABO/10042/A"
click at [107, 129] on div "Select type" at bounding box center [102, 129] width 20 height 5
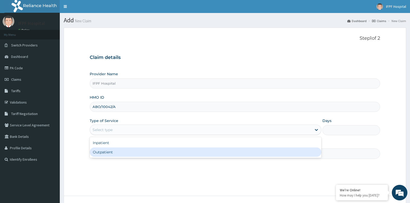
click at [106, 152] on div "Outpatient" at bounding box center [205, 152] width 231 height 9
type input "1"
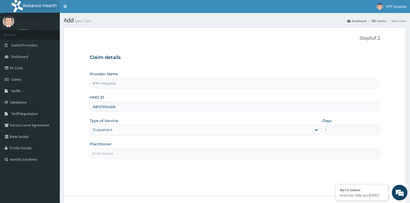
click at [105, 155] on input "Practitioner" at bounding box center [235, 154] width 290 height 10
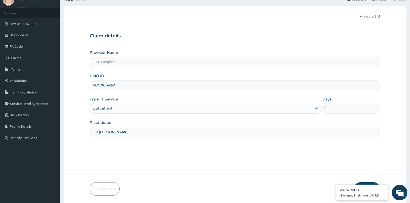
scroll to position [39, 0]
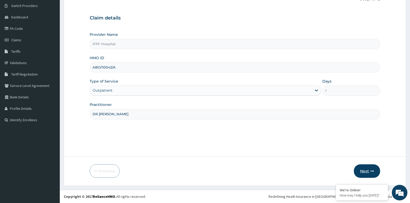
type input "DR [PERSON_NAME]"
click at [360, 169] on button "Next" at bounding box center [366, 171] width 26 height 14
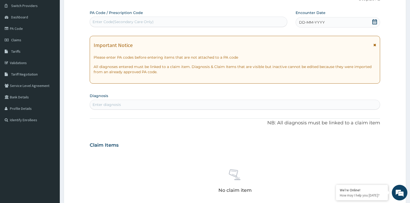
click at [188, 23] on div "Enter Code(Secondary Care Only)" at bounding box center [188, 22] width 197 height 8
type input "PA/0231AC"
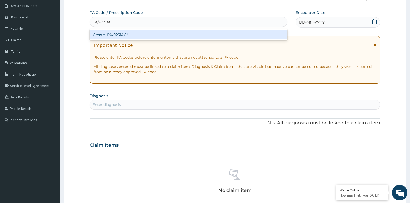
click at [170, 36] on div "Create "PA/0231AC"" at bounding box center [188, 34] width 197 height 9
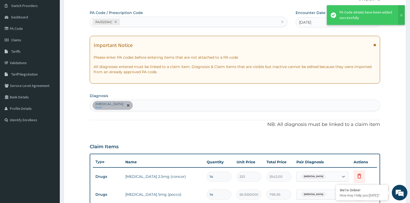
scroll to position [186, 0]
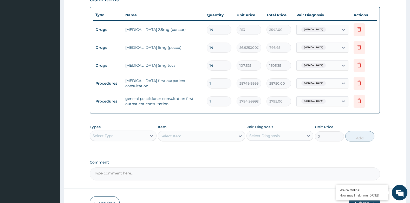
type input "0"
type input "0.00"
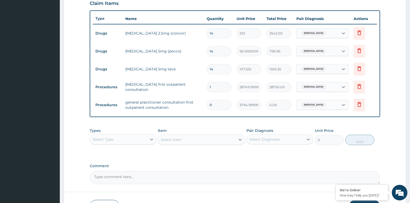
scroll to position [218, 0]
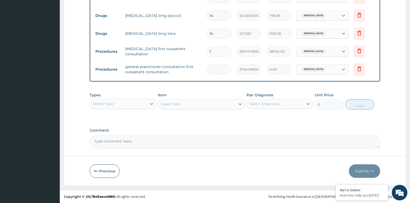
type input "1"
type input "3795.00"
click at [364, 172] on button "Submit" at bounding box center [364, 171] width 31 height 14
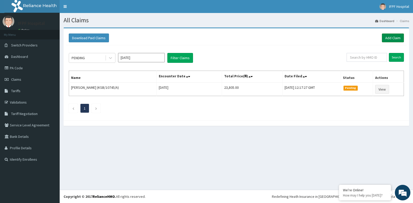
click at [394, 37] on link "Add Claim" at bounding box center [393, 38] width 22 height 9
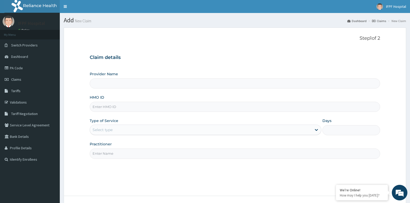
type input "IFPF Hospital"
click at [107, 107] on input "HMO ID" at bounding box center [235, 107] width 290 height 10
paste input "ARM/10003/E"
type input "ARM/10003/E"
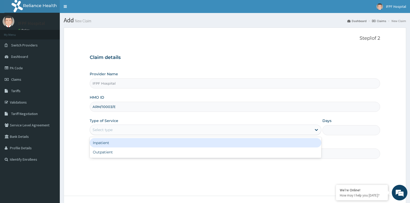
click at [114, 125] on div "Select type" at bounding box center [205, 130] width 231 height 10
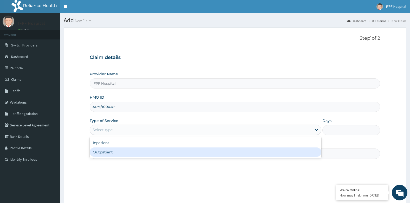
click at [108, 150] on div "Outpatient" at bounding box center [205, 152] width 231 height 9
type input "1"
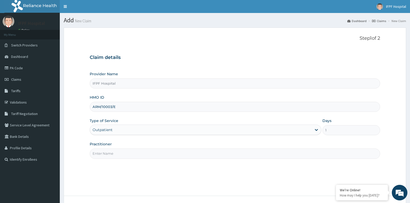
click at [108, 155] on input "Practitioner" at bounding box center [235, 154] width 290 height 10
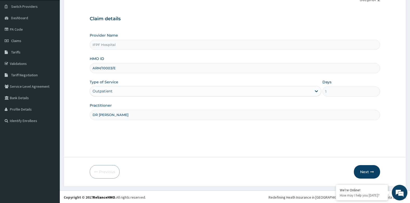
scroll to position [39, 0]
type input "DR [PERSON_NAME]"
click at [361, 171] on button "Next" at bounding box center [366, 171] width 26 height 14
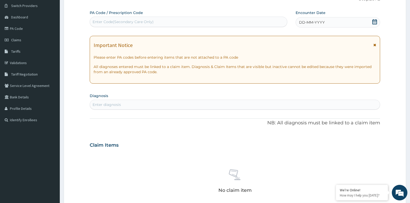
click at [177, 23] on div "Enter Code(Secondary Care Only)" at bounding box center [188, 22] width 197 height 8
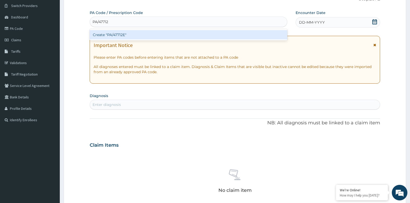
type input "PA/47712E"
click at [114, 36] on div "Create "PA/47712E"" at bounding box center [188, 34] width 197 height 9
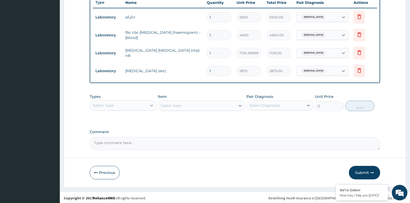
scroll to position [201, 0]
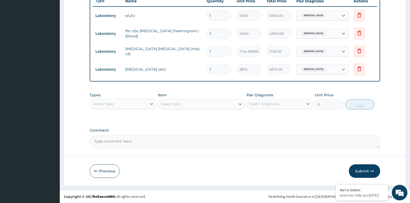
click at [117, 104] on div "Select Type" at bounding box center [118, 104] width 57 height 8
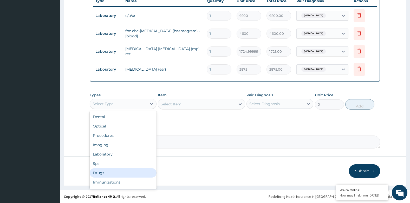
click at [104, 174] on div "Drugs" at bounding box center [123, 172] width 67 height 9
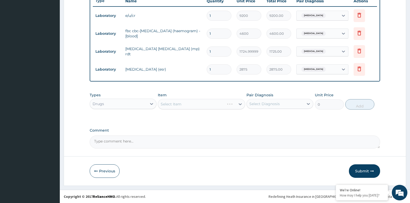
click at [264, 105] on div "Select Diagnosis" at bounding box center [264, 103] width 30 height 5
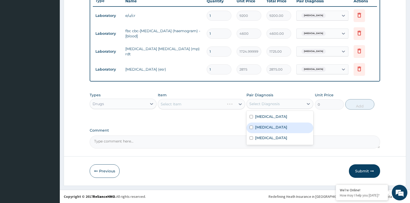
click at [264, 132] on div "[MEDICAL_DATA]" at bounding box center [279, 128] width 67 height 11
checkbox input "true"
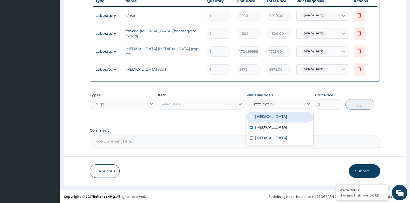
click at [278, 105] on input "text" at bounding box center [277, 103] width 1 height 5
click at [276, 102] on span "[MEDICAL_DATA]" at bounding box center [263, 103] width 24 height 5
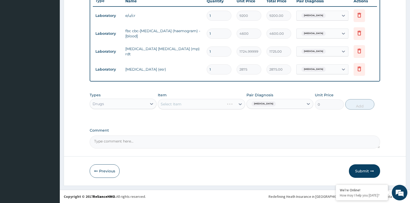
click at [276, 102] on span "[MEDICAL_DATA]" at bounding box center [263, 103] width 24 height 5
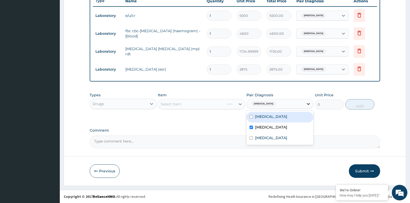
click at [308, 104] on icon at bounding box center [307, 104] width 3 height 2
click at [251, 128] on input "checkbox" at bounding box center [250, 127] width 3 height 3
checkbox input "false"
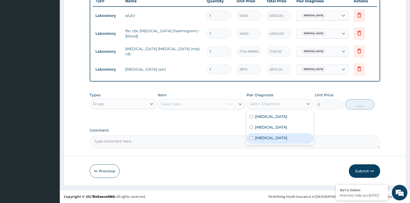
click at [262, 141] on div "[MEDICAL_DATA]" at bounding box center [279, 138] width 67 height 11
checkbox input "true"
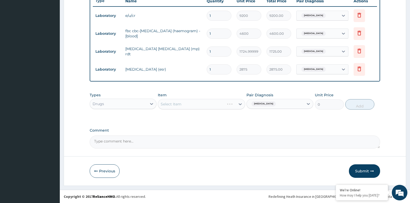
click at [182, 105] on div "Select Item" at bounding box center [201, 104] width 87 height 10
click at [178, 108] on div "Select Item" at bounding box center [201, 104] width 87 height 10
click at [200, 104] on div "Select Item" at bounding box center [196, 104] width 77 height 8
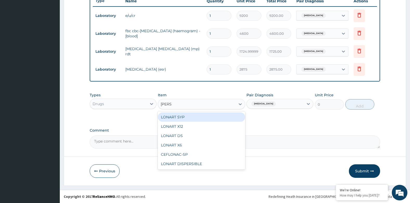
type input "LONAR"
click at [189, 118] on div "LONART SYP" at bounding box center [201, 116] width 87 height 9
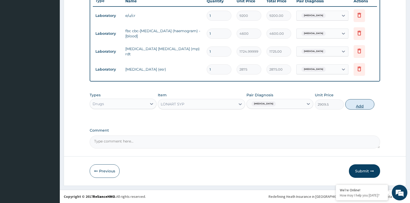
click at [349, 106] on button "Add" at bounding box center [359, 104] width 29 height 10
type input "0"
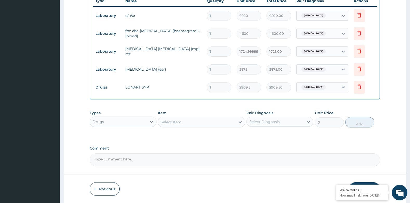
click at [221, 123] on div "Select Item" at bounding box center [196, 122] width 77 height 8
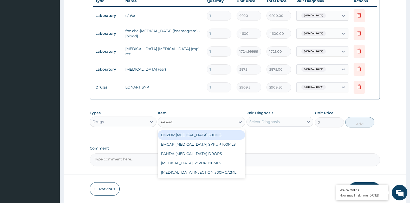
type input "PARACE"
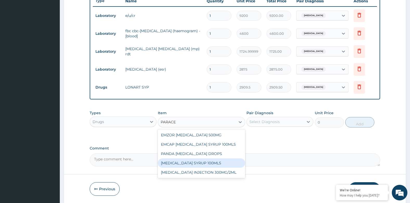
click at [197, 163] on div "[MEDICAL_DATA] SYRUP 100MLS" at bounding box center [201, 162] width 87 height 9
type input "758.9999999999999"
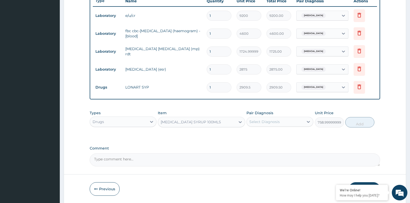
click at [208, 122] on div "[MEDICAL_DATA] SYRUP 100MLS" at bounding box center [191, 121] width 60 height 5
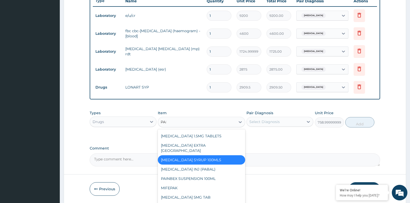
scroll to position [4, 0]
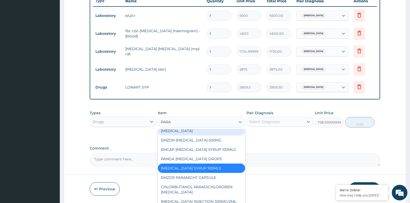
type input "PARAC"
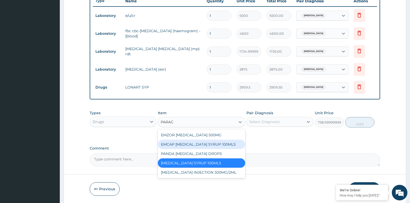
click at [211, 146] on div "EMCAP [MEDICAL_DATA] SYRUP 100MLS" at bounding box center [201, 144] width 87 height 9
type input "632.5"
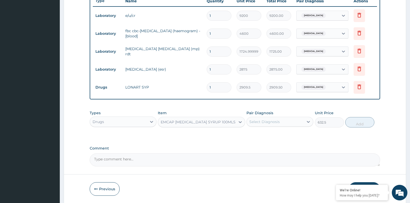
click at [222, 122] on div "EMCAP PARACETAMOL SYRUP 100MLS" at bounding box center [198, 121] width 75 height 5
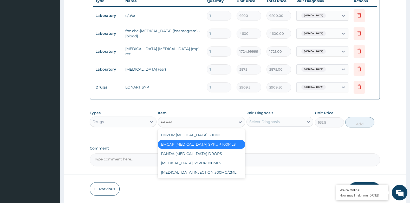
type input "PARACE"
click at [210, 164] on div "PARACETAMOL SYRUP 100MLS" at bounding box center [201, 162] width 87 height 9
type input "758.9999999999999"
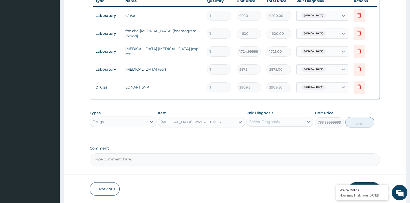
click at [276, 126] on div "Select Diagnosis" at bounding box center [274, 122] width 57 height 8
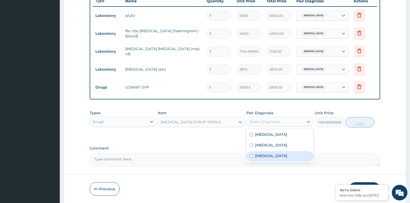
click at [268, 153] on div "Malaria" at bounding box center [279, 156] width 67 height 11
checkbox input "true"
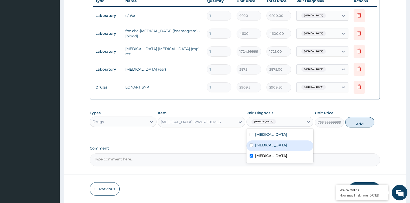
click at [364, 123] on button "Add" at bounding box center [359, 122] width 29 height 10
type input "0"
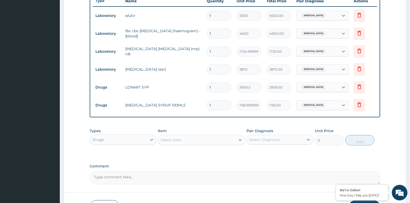
click at [197, 141] on div "Select Item" at bounding box center [196, 140] width 77 height 8
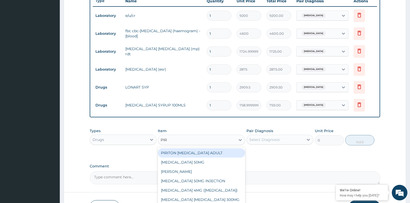
type input "PIRI"
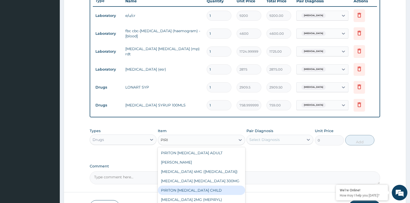
click at [213, 189] on div "PIRITON EXPECTORANT CHILD" at bounding box center [201, 190] width 87 height 9
type input "1265"
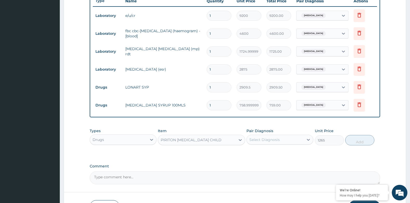
click at [267, 141] on div "Select Diagnosis" at bounding box center [264, 139] width 30 height 5
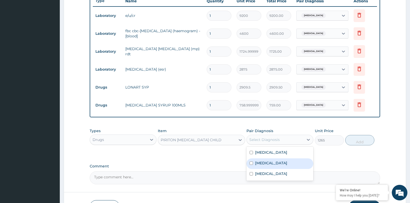
click at [272, 162] on label "Upper respiratory infection" at bounding box center [271, 163] width 32 height 5
checkbox input "true"
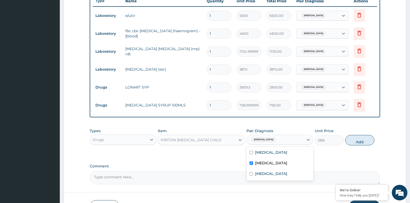
click at [360, 144] on button "Add" at bounding box center [359, 140] width 29 height 10
type input "0"
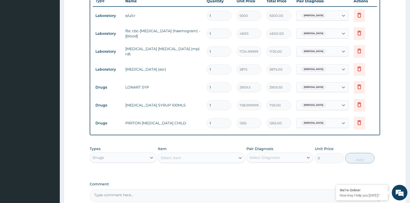
click at [196, 155] on div "Select Item" at bounding box center [196, 158] width 77 height 8
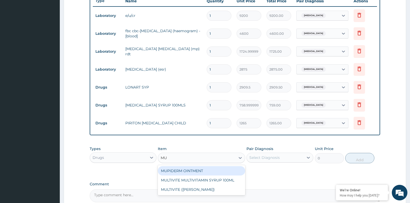
type input "MUL"
click at [205, 171] on div "MULTIVITE MULTIVITAMIN SYRUP 100ML" at bounding box center [201, 170] width 87 height 9
type input "1012"
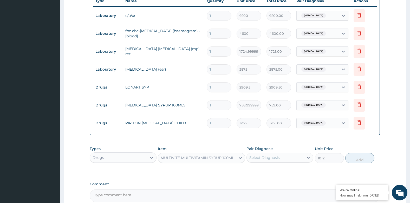
click at [264, 156] on div "Select Diagnosis" at bounding box center [264, 157] width 30 height 5
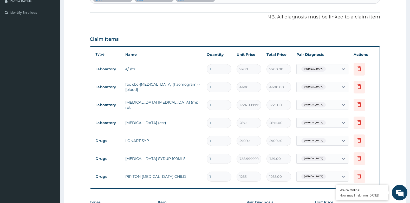
scroll to position [98, 0]
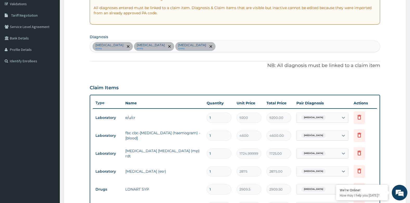
click at [248, 47] on div "Electrolyte imbalance query Upper respiratory infection query Malaria query" at bounding box center [235, 46] width 290 height 11
type input "ANEMIA"
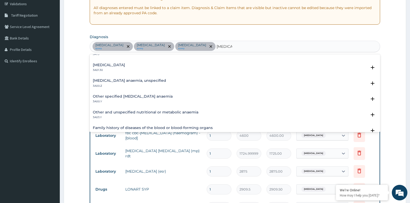
scroll to position [245, 0]
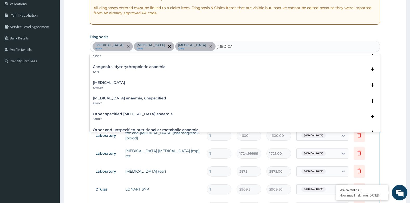
click at [152, 96] on h4 "Iron deficiency anaemia, unspecified" at bounding box center [129, 98] width 73 height 4
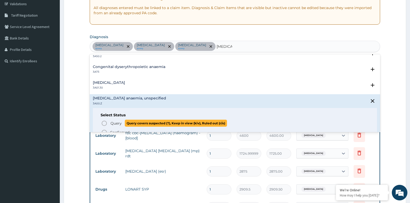
click at [111, 121] on span "Query" at bounding box center [115, 123] width 11 height 5
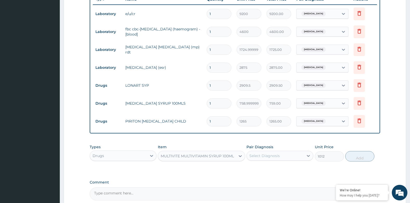
scroll to position [254, 0]
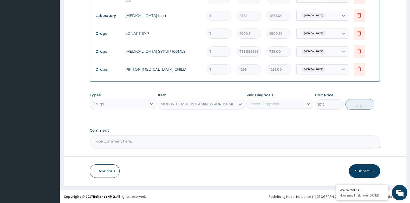
click at [274, 104] on div "Select Diagnosis" at bounding box center [264, 103] width 30 height 5
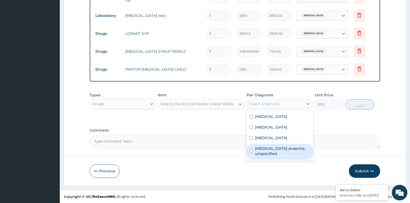
click at [278, 151] on label "Iron deficiency anaemia, unspecified" at bounding box center [282, 151] width 55 height 10
checkbox input "true"
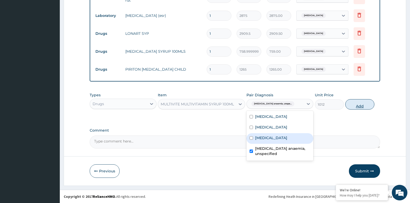
click at [369, 105] on button "Add" at bounding box center [359, 104] width 29 height 10
type input "0"
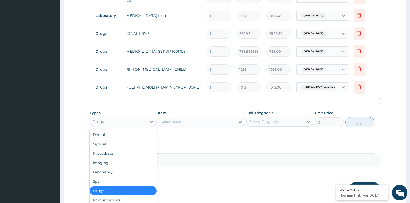
click at [132, 121] on div "Drugs" at bounding box center [118, 122] width 57 height 8
click at [103, 153] on div "Procedures" at bounding box center [123, 153] width 67 height 9
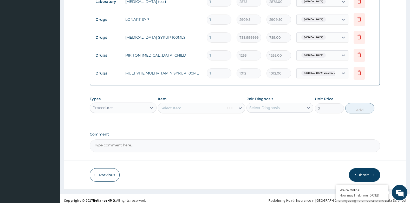
scroll to position [272, 0]
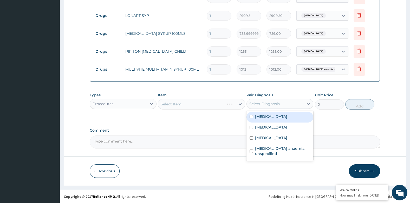
click at [271, 104] on div "Select Diagnosis" at bounding box center [264, 103] width 30 height 5
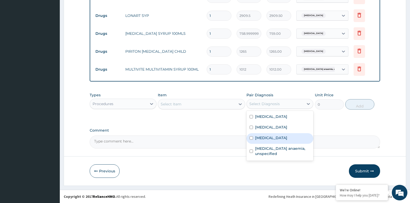
click at [265, 140] on label "Malaria" at bounding box center [271, 137] width 32 height 5
checkbox input "true"
click at [217, 104] on div "Select Item" at bounding box center [196, 104] width 77 height 8
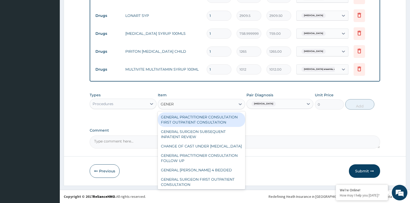
type input "GENERA"
click at [223, 119] on div "GENERAL PRACTITIONER CONSULTATION FIRST OUTPATIENT CONSULTATION" at bounding box center [201, 119] width 87 height 15
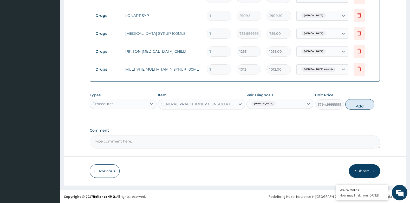
click at [352, 105] on button "Add" at bounding box center [359, 104] width 29 height 10
type input "0"
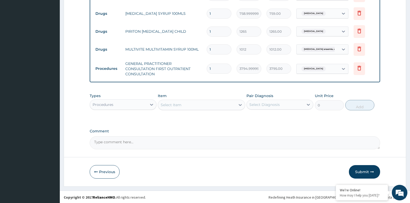
scroll to position [293, 0]
click at [363, 166] on button "Submit" at bounding box center [364, 171] width 31 height 14
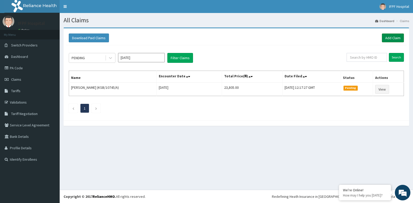
click at [386, 40] on link "Add Claim" at bounding box center [393, 38] width 22 height 9
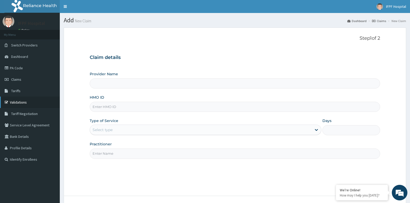
type input "IFPF Hospital"
click at [101, 108] on input "HMO ID" at bounding box center [235, 107] width 290 height 10
paste input "ISW/10004/A"
type input "ISW/10004/A"
click at [103, 128] on div "Select type" at bounding box center [102, 129] width 20 height 5
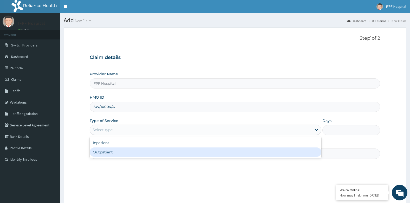
click at [103, 152] on div "Outpatient" at bounding box center [205, 152] width 231 height 9
type input "1"
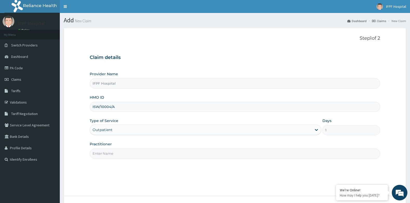
click at [103, 155] on input "Practitioner" at bounding box center [235, 154] width 290 height 10
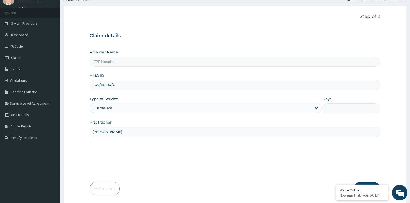
scroll to position [39, 0]
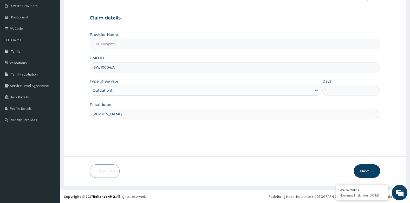
type input "DR OYEKANMI"
click at [370, 172] on button "Next" at bounding box center [366, 171] width 26 height 14
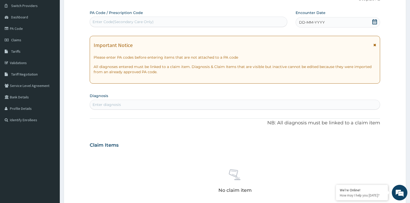
click at [170, 24] on div "Enter Code(Secondary Care Only)" at bounding box center [188, 22] width 197 height 8
type input "PA/592934"
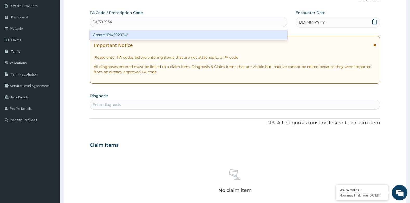
click at [171, 36] on div "Create "PA/592934"" at bounding box center [188, 34] width 197 height 9
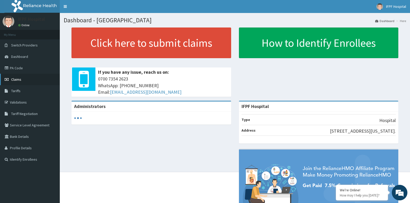
click at [17, 79] on span "Claims" at bounding box center [16, 79] width 10 height 5
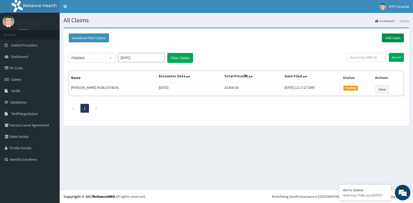
click at [394, 40] on link "Add Claim" at bounding box center [393, 38] width 22 height 9
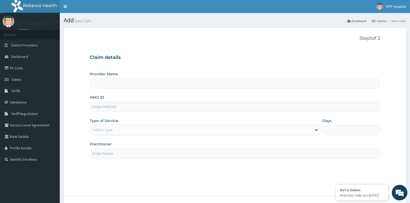
type input "IFPF Hospital"
click at [105, 109] on input "HMO ID" at bounding box center [235, 107] width 290 height 10
paste input "ISW/10004/A"
type input "ISW/10004/A"
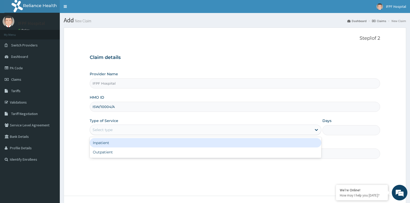
click at [109, 128] on div "Select type" at bounding box center [102, 129] width 20 height 5
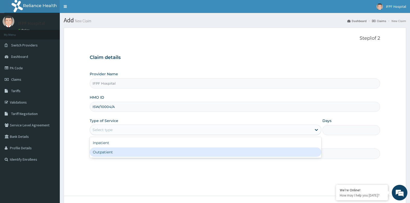
click at [106, 152] on div "Outpatient" at bounding box center [205, 152] width 231 height 9
type input "1"
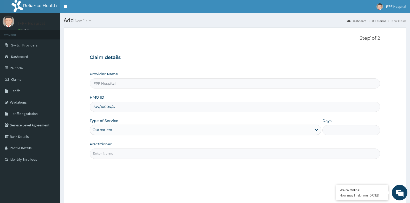
click at [105, 154] on input "Practitioner" at bounding box center [235, 154] width 290 height 10
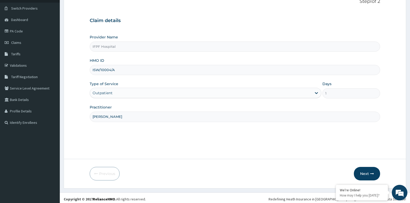
scroll to position [39, 0]
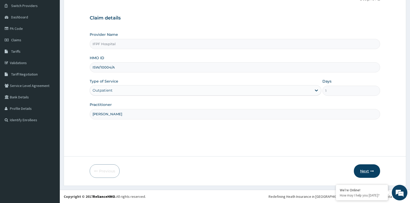
type input "DR OYEKANMI"
click at [370, 173] on icon "button" at bounding box center [372, 171] width 4 height 4
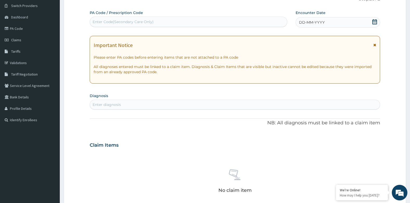
click at [166, 21] on div "Enter Code(Secondary Care Only)" at bounding box center [188, 22] width 197 height 8
type input "PA/592934"
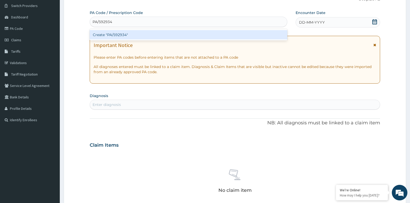
click at [165, 35] on div "Create "PA/592934"" at bounding box center [188, 34] width 197 height 9
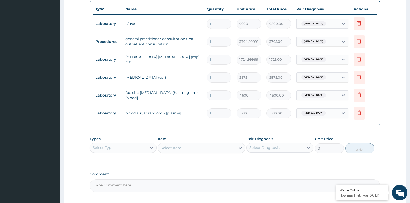
scroll to position [236, 0]
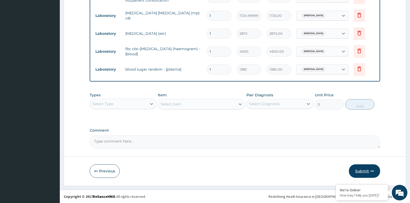
click at [372, 170] on icon "button" at bounding box center [372, 171] width 4 height 4
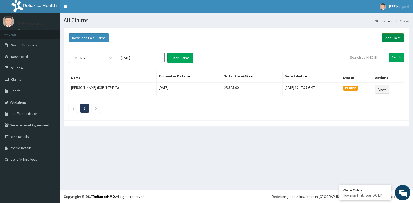
click at [391, 39] on link "Add Claim" at bounding box center [393, 38] width 22 height 9
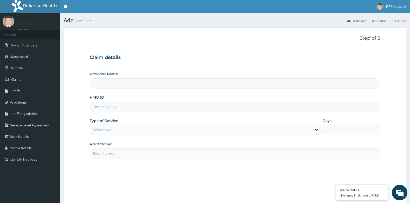
type input "IFPF Hospital"
click at [104, 105] on input "HMO ID" at bounding box center [235, 107] width 290 height 10
paste input "ISW/10004/A"
type input "ISW/10004/A"
click at [109, 127] on div "Select type" at bounding box center [201, 130] width 222 height 8
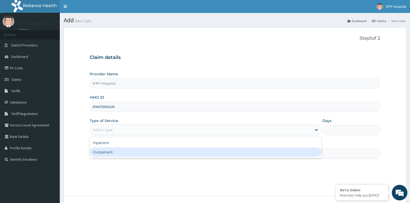
click at [104, 151] on div "Outpatient" at bounding box center [205, 152] width 231 height 9
type input "1"
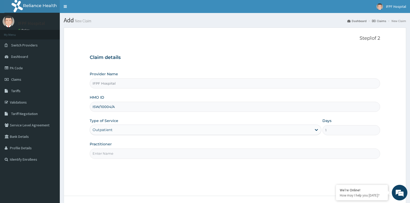
click at [102, 155] on input "Practitioner" at bounding box center [235, 154] width 290 height 10
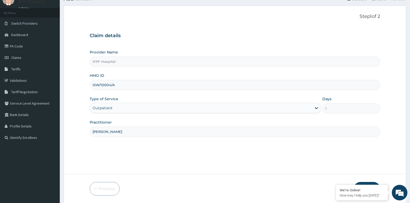
scroll to position [39, 0]
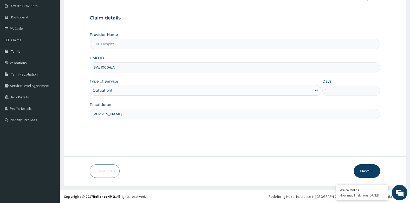
type input "DR OYEKANMI"
click at [362, 173] on button "Next" at bounding box center [366, 171] width 26 height 14
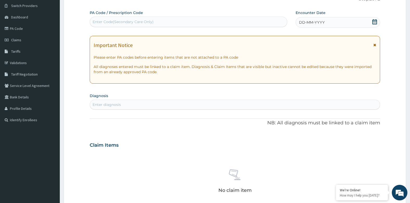
click at [181, 24] on div "Enter Code(Secondary Care Only)" at bounding box center [188, 22] width 197 height 8
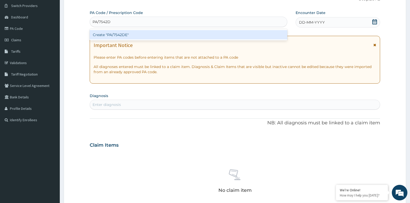
type input "PA/7542DE"
click at [162, 34] on div "Create "PA/7542DE"" at bounding box center [188, 34] width 197 height 9
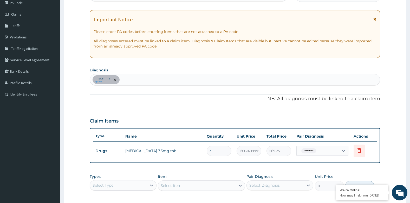
scroll to position [65, 0]
click at [172, 76] on div "Insomnia query" at bounding box center [235, 79] width 290 height 11
type input "MALARIA"
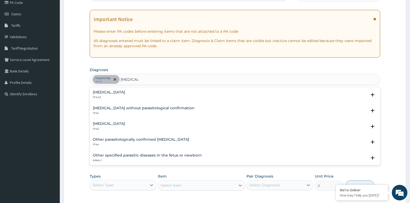
click at [107, 122] on h4 "Malaria, unspecified" at bounding box center [109, 124] width 32 height 4
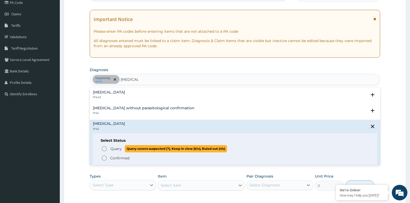
click at [107, 147] on icon "status option query" at bounding box center [104, 149] width 6 height 6
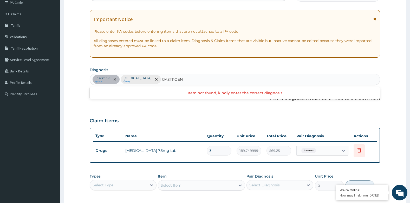
type input "GASTROE"
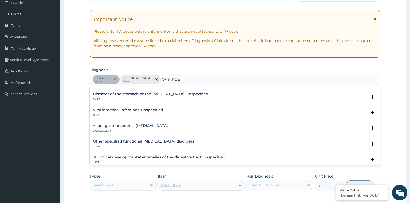
scroll to position [130, 0]
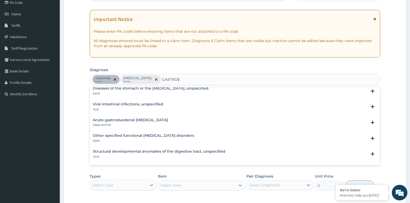
click at [152, 134] on h4 "Other specified functional gastrointestinal disorders" at bounding box center [143, 136] width 101 height 4
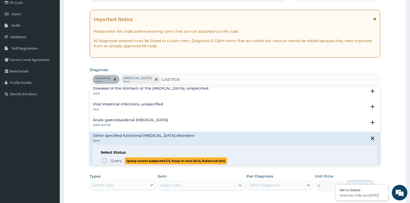
click at [114, 160] on span "Query" at bounding box center [115, 160] width 11 height 5
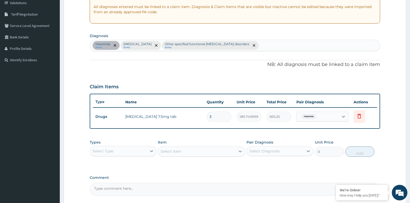
scroll to position [143, 0]
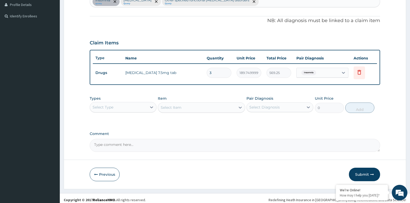
click at [112, 109] on div "Select Type" at bounding box center [102, 107] width 21 height 5
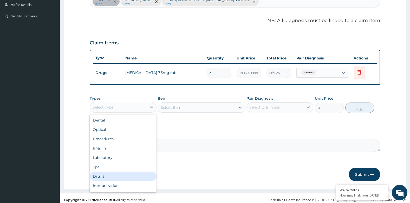
click at [103, 175] on div "Drugs" at bounding box center [123, 176] width 67 height 9
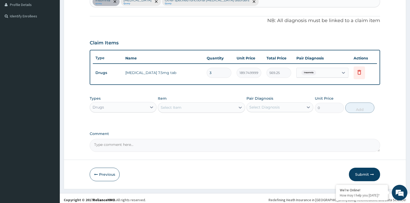
click at [190, 108] on div "Select Item" at bounding box center [196, 107] width 77 height 8
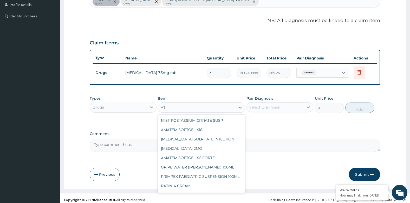
type input "A"
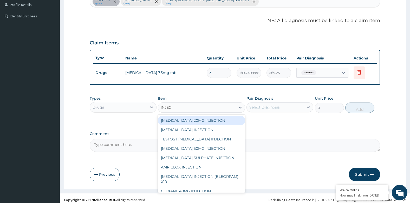
type input "INJECT"
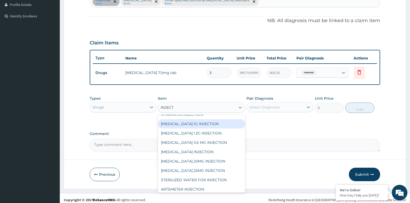
scroll to position [234, 0]
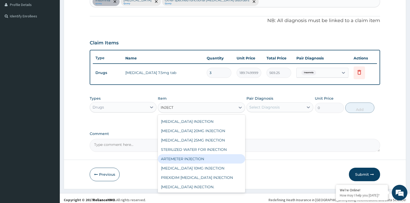
click at [198, 154] on div "ARTEMETER INJECTION" at bounding box center [201, 158] width 87 height 9
type input "1012"
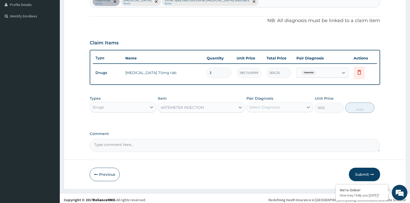
click at [274, 106] on div "Select Diagnosis" at bounding box center [264, 107] width 30 height 5
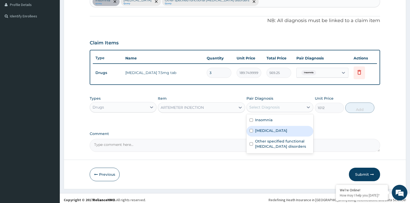
click at [276, 133] on label "Malaria, unspecified" at bounding box center [271, 130] width 32 height 5
checkbox input "true"
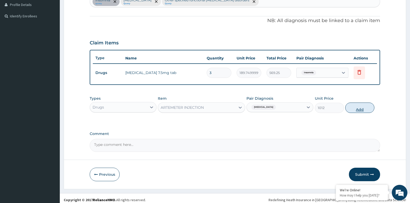
click at [354, 109] on button "Add" at bounding box center [359, 108] width 29 height 10
type input "0"
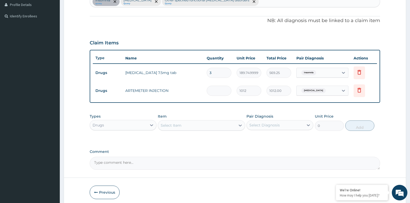
type input "0.00"
type input "3"
type input "3036.00"
type input "3"
click at [176, 126] on div "Select Item" at bounding box center [171, 125] width 21 height 5
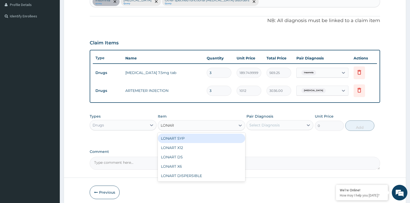
type input "LONART"
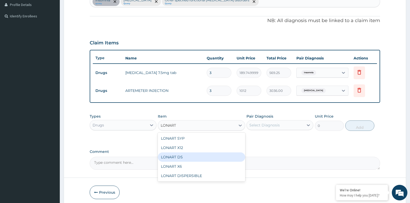
click at [177, 155] on div "LONART DS" at bounding box center [201, 156] width 87 height 9
type input "506"
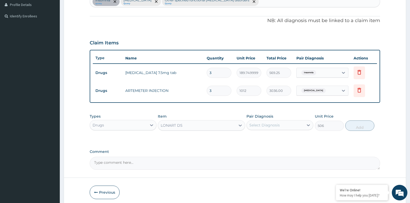
click at [257, 125] on div "Select Diagnosis" at bounding box center [264, 125] width 30 height 5
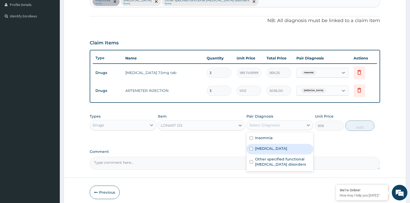
click at [273, 148] on label "Malaria, unspecified" at bounding box center [271, 148] width 32 height 5
checkbox input "true"
click at [351, 126] on button "Add" at bounding box center [359, 126] width 29 height 10
type input "0"
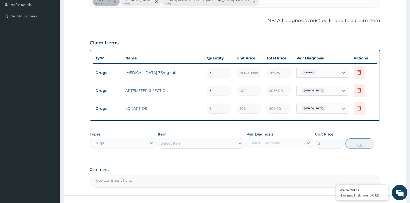
type input "0.00"
type input "6"
type input "3036.00"
type input "6"
click at [193, 141] on div "Select Item" at bounding box center [196, 143] width 77 height 8
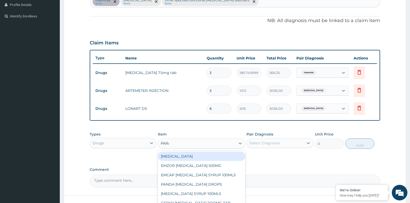
type input "PARAC"
click at [204, 154] on div "EMZOR PARACETAMOL 500MG" at bounding box center [201, 156] width 87 height 9
type input "25.299999999999997"
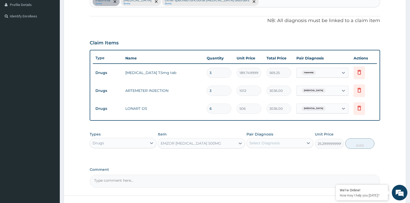
click at [261, 139] on div "Select Diagnosis" at bounding box center [274, 143] width 57 height 8
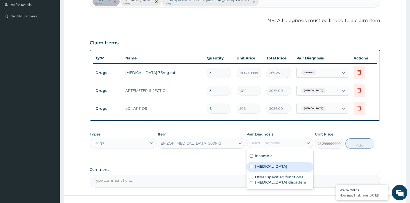
click at [269, 167] on label "Malaria, unspecified" at bounding box center [271, 166] width 32 height 5
checkbox input "true"
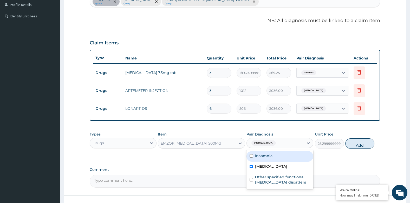
click at [357, 144] on button "Add" at bounding box center [359, 143] width 29 height 10
type input "0"
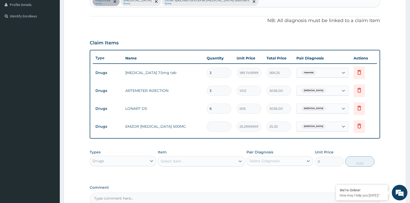
type input "0.00"
type input "3"
type input "75.90"
type input "30"
type input "759.00"
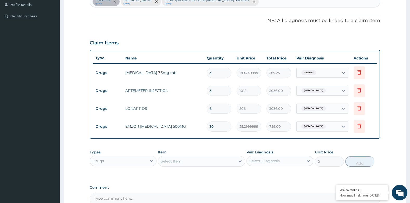
type input "30"
click at [186, 164] on div "Select Item" at bounding box center [196, 161] width 77 height 8
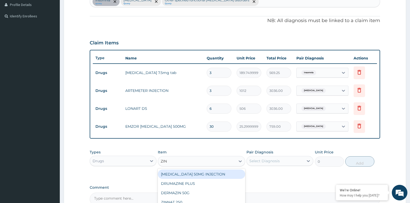
type input "ZINC"
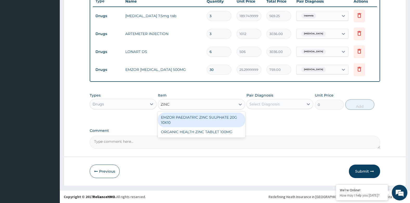
scroll to position [201, 0]
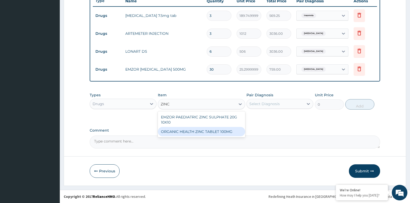
click at [191, 131] on div "ORGANIC HEALTH ZINC TABLET 100MG" at bounding box center [201, 131] width 87 height 9
type input "56.925000000000004"
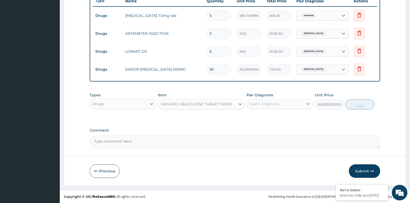
click at [269, 104] on div "Select Diagnosis" at bounding box center [264, 103] width 30 height 5
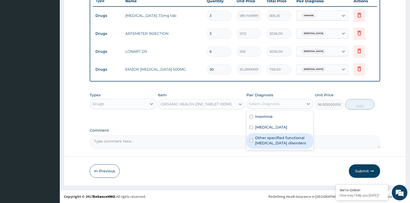
click at [273, 136] on label "Other specified functional gastrointestinal disorders" at bounding box center [282, 140] width 55 height 10
checkbox input "true"
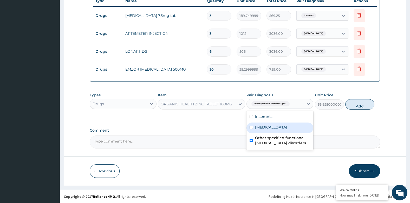
click at [361, 105] on button "Add" at bounding box center [359, 104] width 29 height 10
type input "0"
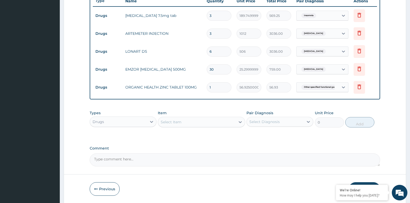
type input "10"
type input "569.25"
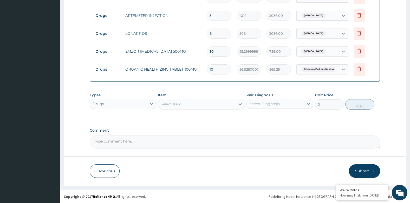
type input "10"
click at [370, 174] on button "Submit" at bounding box center [364, 171] width 31 height 14
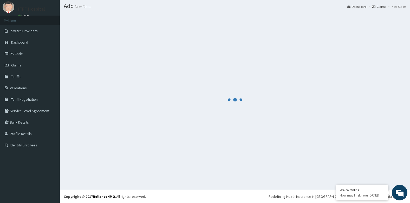
scroll to position [218, 0]
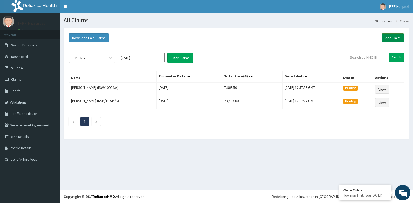
click at [395, 38] on link "Add Claim" at bounding box center [393, 38] width 22 height 9
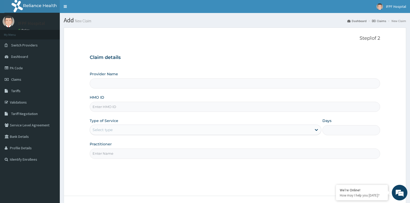
type input "IFPF Hospital"
click at [108, 106] on input "HMO ID" at bounding box center [235, 107] width 290 height 10
paste input "LBC/10008/D"
type input "LBC/10008/D"
click at [111, 131] on div "Select type" at bounding box center [102, 129] width 20 height 5
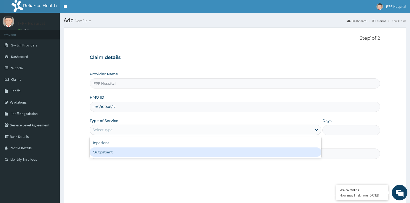
click at [106, 149] on div "Outpatient" at bounding box center [205, 152] width 231 height 9
type input "1"
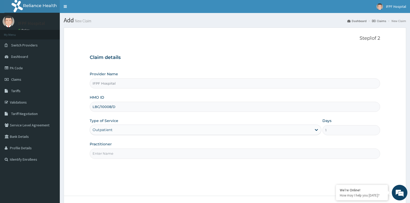
click at [106, 159] on input "Practitioner" at bounding box center [235, 154] width 290 height 10
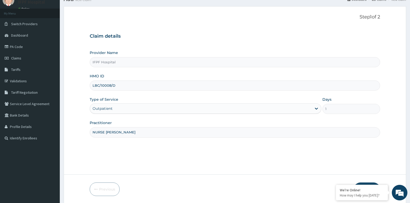
scroll to position [39, 0]
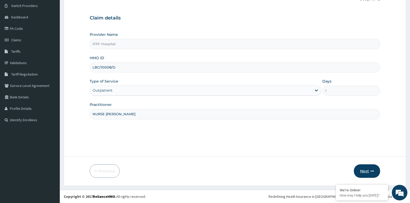
type input "NURSE STELLA"
click at [362, 173] on button "Next" at bounding box center [366, 171] width 26 height 14
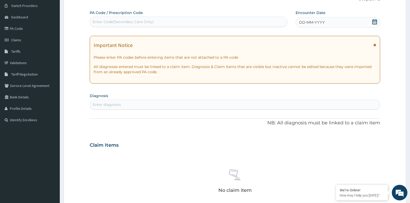
drag, startPoint x: 125, startPoint y: 21, endPoint x: 127, endPoint y: 23, distance: 3.1
click at [126, 23] on div "Enter Code(Secondary Care Only)" at bounding box center [122, 21] width 61 height 5
type input "PA/6CA78A"
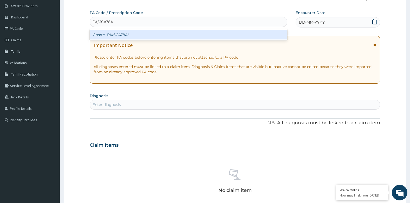
click at [123, 36] on div "Create "PA/6CA78A"" at bounding box center [188, 34] width 197 height 9
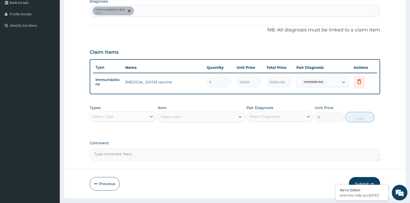
scroll to position [147, 0]
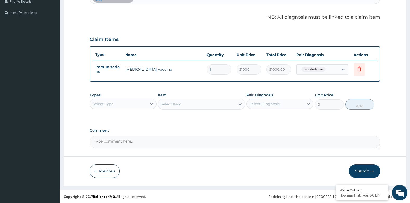
click at [369, 166] on button "Submit" at bounding box center [364, 171] width 31 height 14
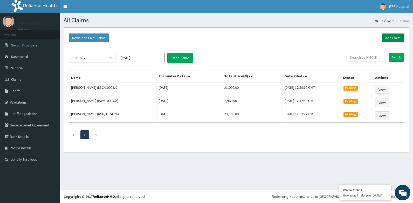
click at [393, 39] on link "Add Claim" at bounding box center [393, 38] width 22 height 9
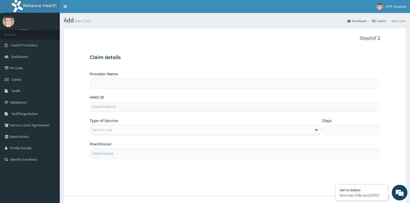
type input "IFPF Hospital"
click at [104, 105] on input "HMO ID" at bounding box center [235, 107] width 290 height 10
paste input "SLB/10225/B"
type input "SLB/10225/B"
click at [109, 130] on div "Select type" at bounding box center [102, 129] width 20 height 5
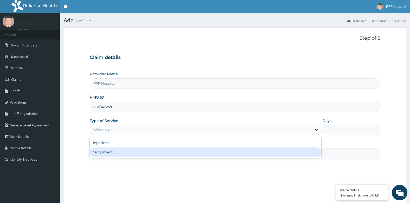
click at [103, 154] on div "Outpatient" at bounding box center [205, 152] width 231 height 9
type input "1"
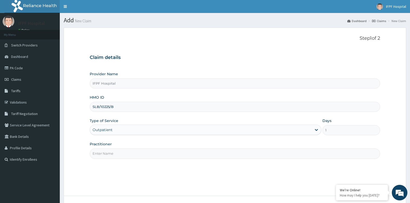
click at [104, 156] on input "Practitioner" at bounding box center [235, 154] width 290 height 10
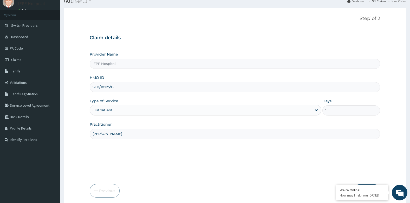
scroll to position [39, 0]
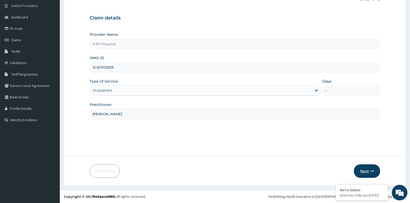
type input "[PERSON_NAME]"
click at [369, 166] on button "Next" at bounding box center [366, 171] width 26 height 14
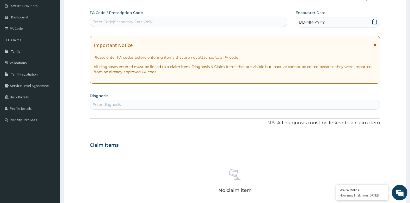
click at [185, 15] on div "PA Code / Prescription Code Enter Code(Secondary Care Only)" at bounding box center [188, 18] width 197 height 17
click at [184, 21] on div "Enter Code(Secondary Care Only)" at bounding box center [188, 22] width 197 height 8
type input "PA/195BDC"
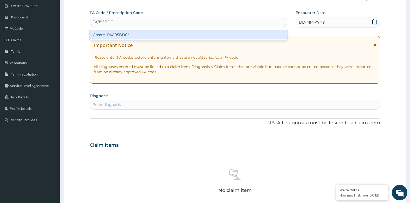
click at [145, 34] on div "Create "PA/195BDC"" at bounding box center [188, 34] width 197 height 9
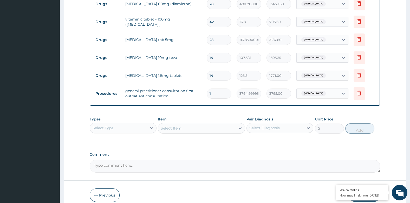
scroll to position [308, 0]
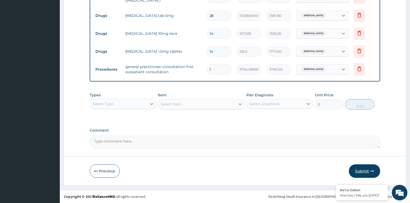
click at [369, 172] on button "Submit" at bounding box center [364, 171] width 31 height 14
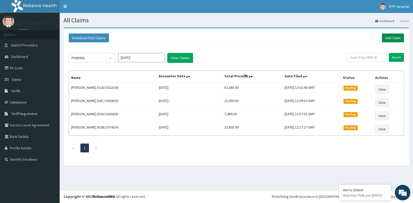
click at [392, 35] on link "Add Claim" at bounding box center [393, 38] width 22 height 9
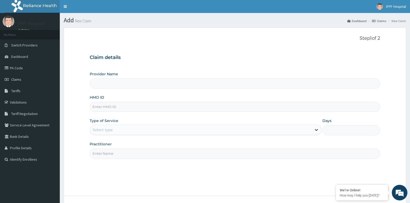
type input "IFPF Hospital"
click at [104, 105] on input "HMO ID" at bounding box center [235, 107] width 290 height 10
paste input "RSR/10004/E"
type input "RSR/10004/E"
click at [112, 129] on div "Select type" at bounding box center [102, 129] width 20 height 5
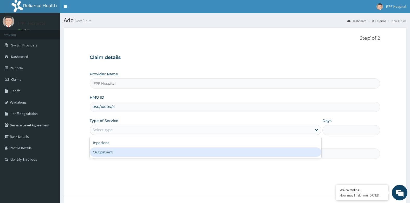
click at [106, 152] on div "Outpatient" at bounding box center [205, 152] width 231 height 9
type input "1"
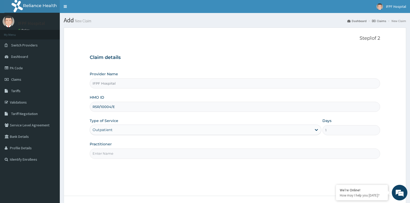
click at [106, 155] on input "Practitioner" at bounding box center [235, 154] width 290 height 10
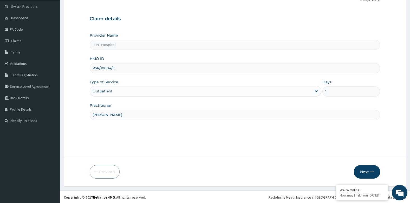
scroll to position [39, 0]
type input "DR TOLANI"
click at [368, 169] on button "Next" at bounding box center [366, 171] width 26 height 14
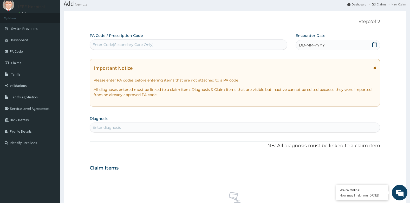
scroll to position [0, 0]
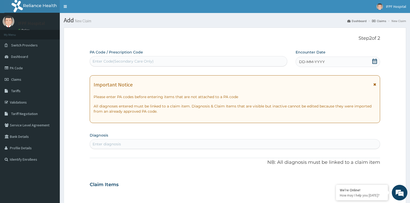
click at [165, 60] on div "Enter Code(Secondary Care Only)" at bounding box center [188, 61] width 197 height 8
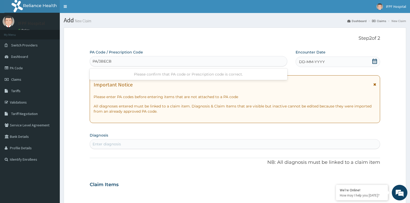
type input "PA/3BECBA"
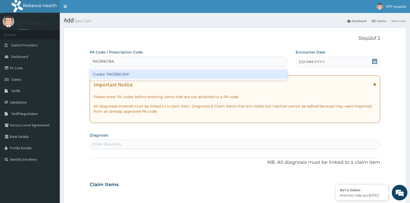
click at [145, 72] on div "Create "PA/3BECBA"" at bounding box center [188, 74] width 197 height 9
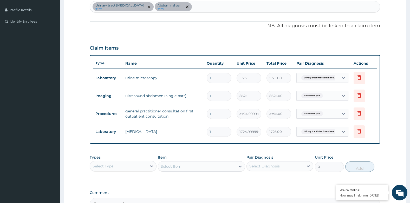
scroll to position [201, 0]
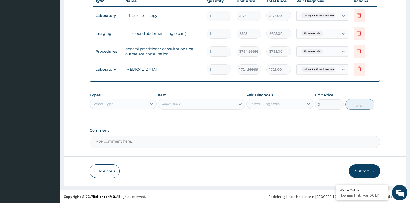
click at [359, 167] on button "Submit" at bounding box center [364, 171] width 31 height 14
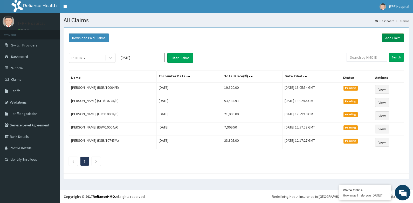
click at [389, 38] on link "Add Claim" at bounding box center [393, 38] width 22 height 9
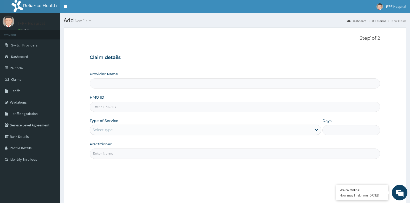
type input "IFPF Hospital"
click at [102, 106] on input "HMO ID" at bounding box center [235, 107] width 290 height 10
paste input "CIP/10035/A"
type input "CIP/10035/A"
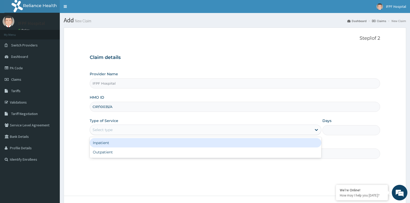
click at [105, 133] on div "Select type" at bounding box center [201, 130] width 222 height 8
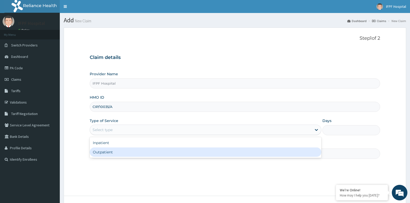
click at [99, 152] on div "Outpatient" at bounding box center [205, 152] width 231 height 9
type input "1"
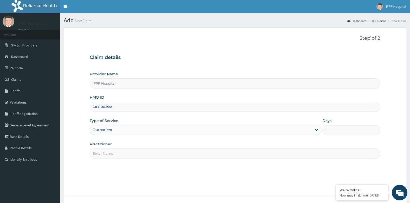
click at [101, 154] on input "Practitioner" at bounding box center [235, 154] width 290 height 10
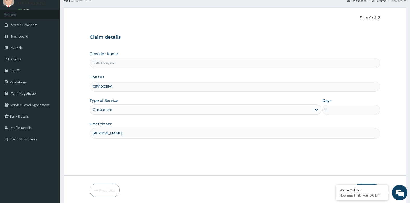
scroll to position [39, 0]
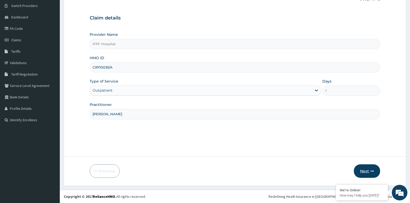
type input "DR ADENIYI"
click at [363, 167] on button "Next" at bounding box center [366, 171] width 26 height 14
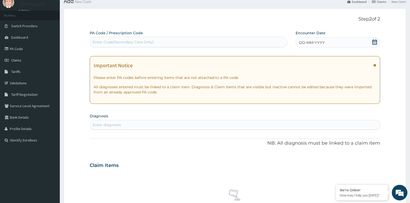
scroll to position [0, 0]
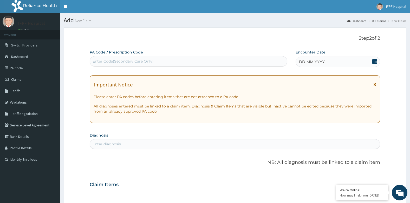
click at [115, 62] on div "Enter Code(Secondary Care Only)" at bounding box center [122, 61] width 61 height 5
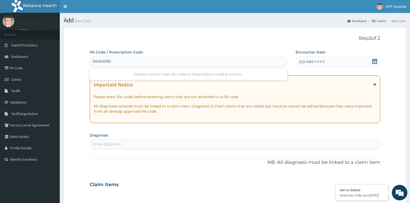
type input "PA/E4E8B9"
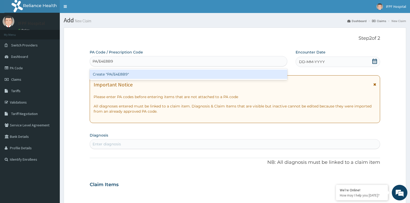
click at [157, 76] on div "Create "PA/E4E8B9"" at bounding box center [188, 74] width 197 height 9
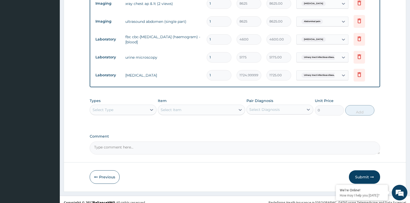
scroll to position [390, 0]
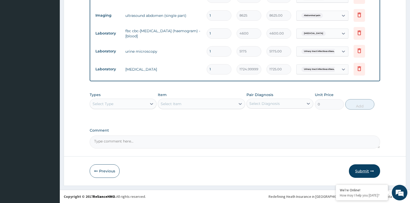
click at [364, 173] on button "Submit" at bounding box center [364, 171] width 31 height 14
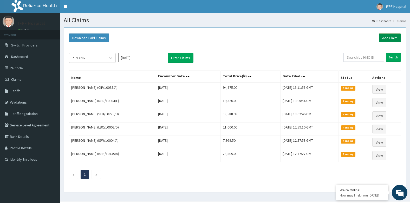
click at [383, 36] on link "Add Claim" at bounding box center [389, 38] width 22 height 9
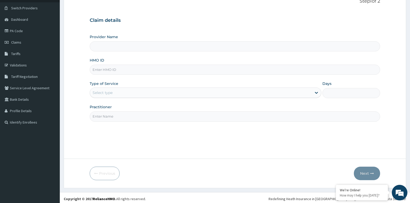
scroll to position [39, 0]
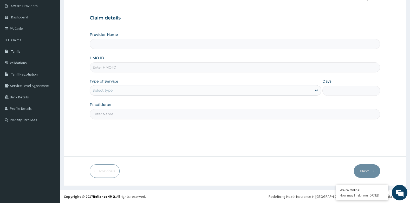
type input "IFPF Hospital"
click at [105, 65] on input "HMO ID" at bounding box center [235, 67] width 290 height 10
paste input "CIP/10035/A"
type input "CIP/10035/A"
click at [112, 91] on div "Select type" at bounding box center [102, 90] width 20 height 5
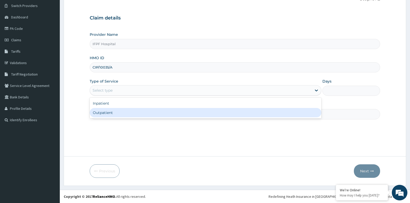
click at [107, 112] on div "Outpatient" at bounding box center [205, 112] width 231 height 9
type input "1"
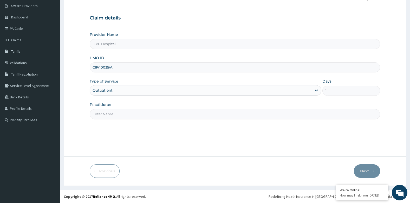
click at [108, 115] on input "Practitioner" at bounding box center [235, 114] width 290 height 10
type input "[PERSON_NAME]"
click at [361, 167] on button "Next" at bounding box center [366, 171] width 26 height 14
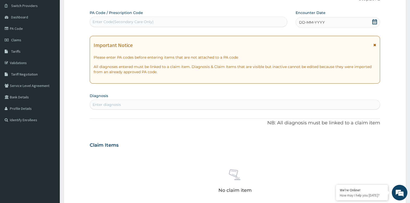
click at [131, 18] on div "Enter Code(Secondary Care Only)" at bounding box center [188, 22] width 197 height 8
type input "PA/91714B"
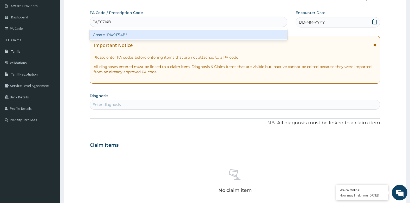
click at [200, 38] on div "Create "PA/91714B"" at bounding box center [188, 34] width 197 height 9
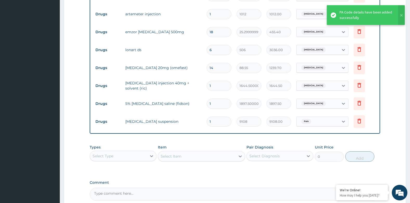
scroll to position [188, 0]
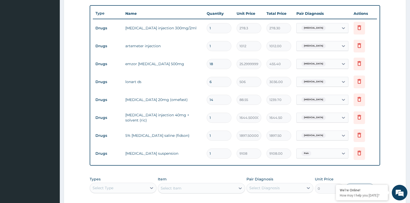
click at [214, 29] on input "1" at bounding box center [218, 28] width 25 height 10
type input "0.00"
type input "4"
type input "1113.20"
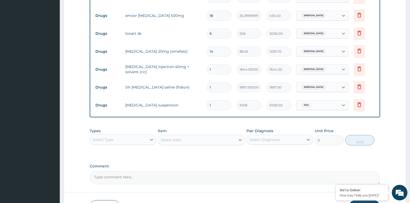
scroll to position [272, 0]
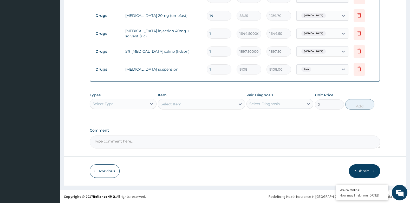
type input "4"
click at [368, 168] on button "Submit" at bounding box center [364, 171] width 31 height 14
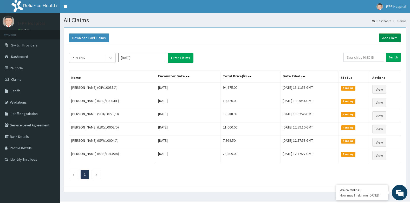
click at [391, 36] on link "Add Claim" at bounding box center [389, 38] width 22 height 9
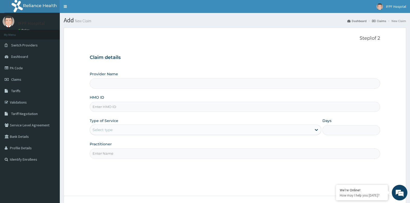
type input "IFPF Hospital"
click at [108, 107] on input "HMO ID" at bounding box center [235, 107] width 290 height 10
paste input "FMP/10275/A"
type input "FMP/10275/A"
click at [104, 127] on div "Select type" at bounding box center [201, 130] width 222 height 8
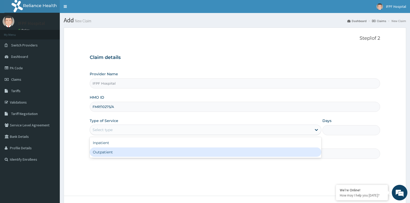
click at [104, 151] on div "Outpatient" at bounding box center [205, 152] width 231 height 9
type input "1"
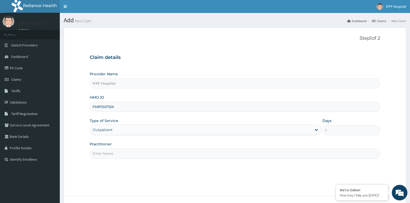
click at [105, 152] on input "Practitioner" at bounding box center [235, 154] width 290 height 10
click at [112, 157] on input "Practitioner" at bounding box center [235, 154] width 290 height 10
type input "DR ADENIYI"
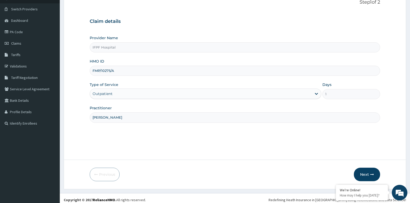
scroll to position [39, 0]
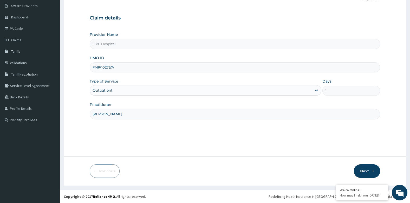
click at [365, 171] on button "Next" at bounding box center [366, 171] width 26 height 14
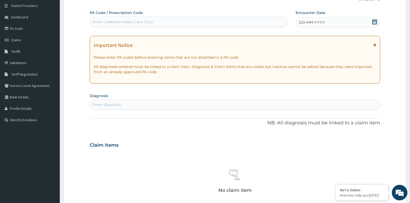
click at [148, 19] on div "Enter Code(Secondary Care Only)" at bounding box center [188, 22] width 197 height 8
type input "PA/B6A84F"
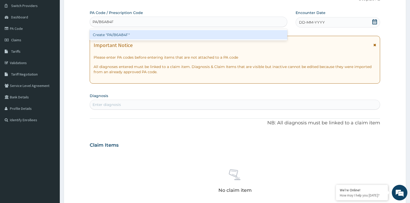
click at [138, 32] on div "Create "PA/B6A84F"" at bounding box center [188, 34] width 197 height 9
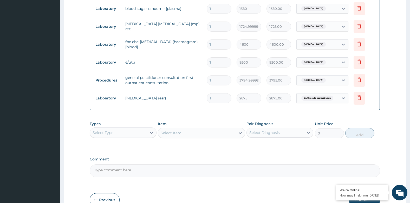
scroll to position [236, 0]
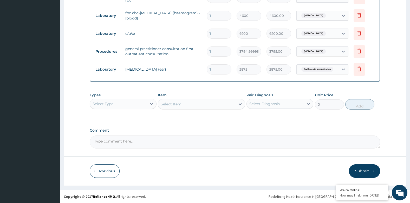
click at [372, 171] on icon "button" at bounding box center [372, 171] width 4 height 4
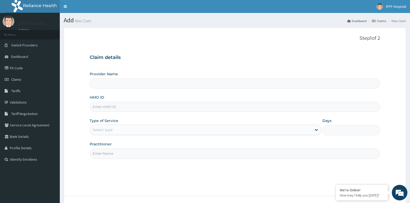
type input "IFPF Hospital"
click at [99, 105] on input "HMO ID" at bounding box center [235, 107] width 290 height 10
paste input "LFL/10052/A"
type input "LFL/10052/A"
click at [102, 131] on div "Select type" at bounding box center [102, 129] width 20 height 5
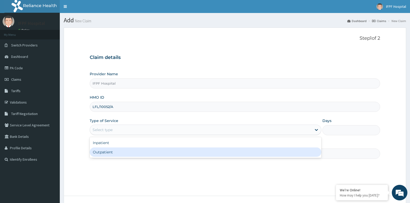
click at [96, 152] on div "Outpatient" at bounding box center [205, 152] width 231 height 9
type input "1"
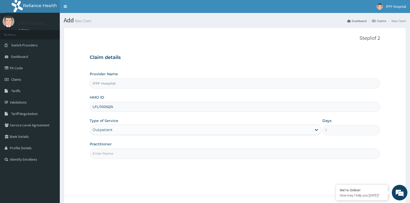
click at [98, 155] on input "Practitioner" at bounding box center [235, 154] width 290 height 10
type input "[PERSON_NAME]"
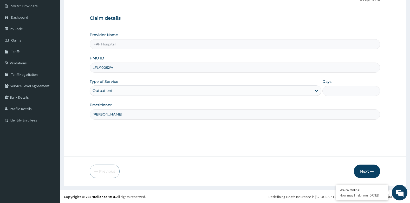
scroll to position [39, 0]
click at [370, 169] on button "Next" at bounding box center [366, 171] width 26 height 14
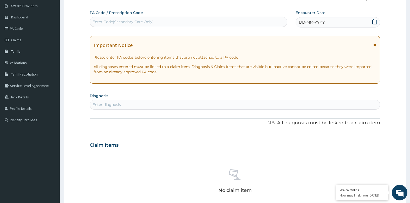
click at [180, 24] on div "Enter Code(Secondary Care Only)" at bounding box center [188, 22] width 197 height 8
type input "PA/C3F0A8"
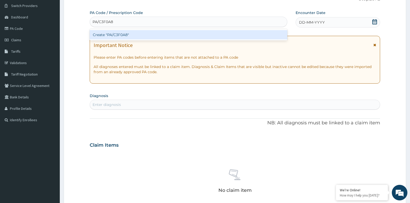
click at [200, 33] on div "Create "PA/C3F0A8"" at bounding box center [188, 34] width 197 height 9
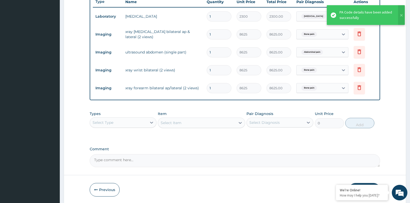
scroll to position [218, 0]
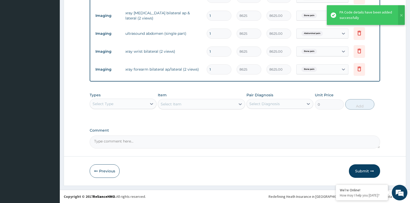
type input "1"
type input "8625.00"
type input "0"
type input "0.00"
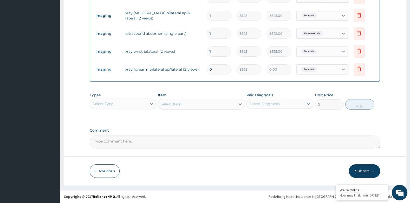
type input "0"
click at [368, 171] on button "Submit" at bounding box center [364, 171] width 31 height 14
click at [212, 70] on input "0" at bounding box center [218, 69] width 25 height 10
type input "1"
type input "8625.00"
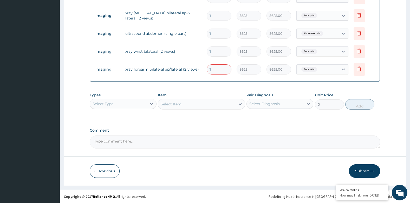
type input "1"
click at [368, 171] on button "Submit" at bounding box center [364, 171] width 31 height 14
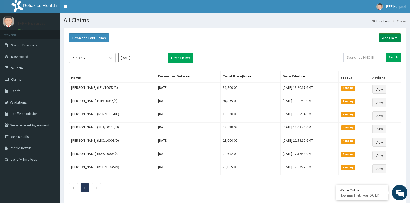
click at [390, 37] on link "Add Claim" at bounding box center [389, 38] width 22 height 9
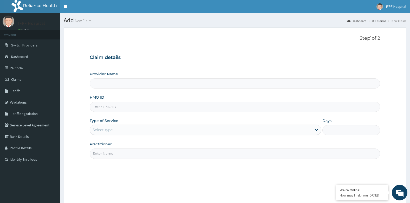
type input "IFPF Hospital"
click at [105, 107] on input "HMO ID" at bounding box center [235, 107] width 290 height 10
paste input "LFL/10052/A"
type input "LFL/10052/A"
click at [102, 132] on div "Select type" at bounding box center [102, 129] width 20 height 5
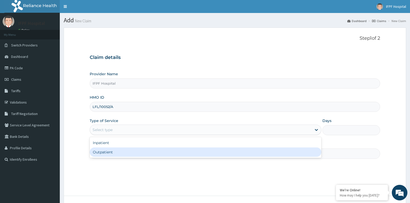
click at [106, 150] on div "Outpatient" at bounding box center [205, 152] width 231 height 9
type input "1"
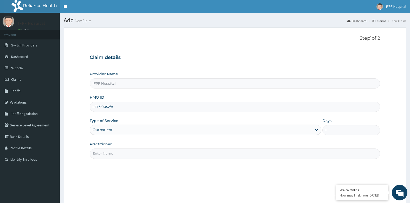
click at [106, 156] on input "Practitioner" at bounding box center [235, 154] width 290 height 10
type input "[PERSON_NAME]"
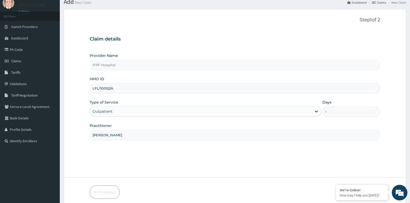
scroll to position [39, 0]
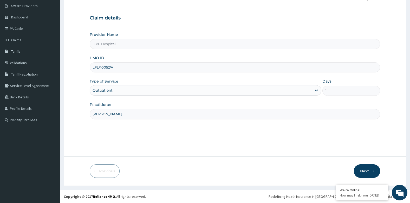
click at [373, 168] on button "Next" at bounding box center [366, 171] width 26 height 14
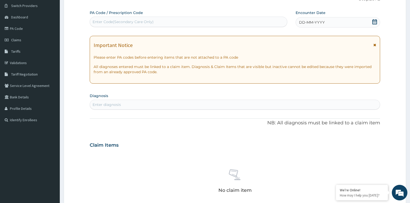
click at [187, 21] on div "Enter Code(Secondary Care Only)" at bounding box center [188, 22] width 197 height 8
type input "PA/6EAD06"
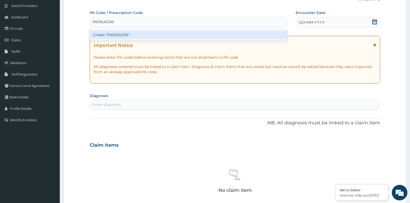
click at [180, 33] on div "Create "PA/6EAD06"" at bounding box center [188, 34] width 197 height 9
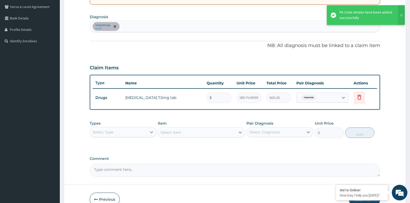
scroll to position [147, 0]
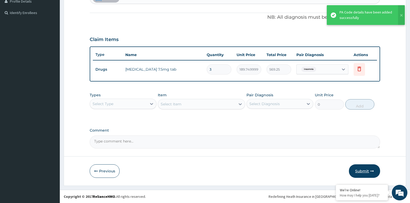
click at [372, 168] on button "Submit" at bounding box center [364, 171] width 31 height 14
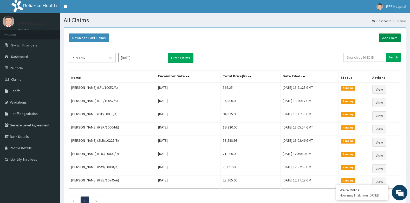
click at [393, 37] on link "Add Claim" at bounding box center [389, 38] width 22 height 9
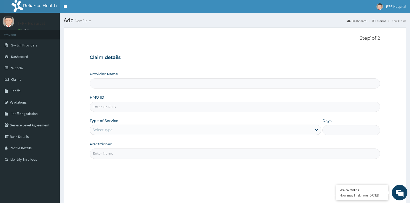
type input "IFPF Hospital"
click at [105, 108] on input "HMO ID" at bounding box center [235, 107] width 290 height 10
paste input "LFL/10052/A"
type input "LFL/10052/A"
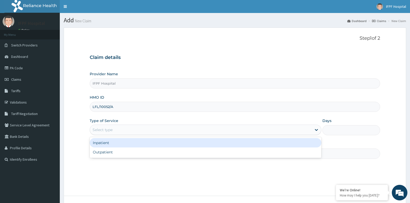
click at [106, 127] on div "Select type" at bounding box center [102, 129] width 20 height 5
click at [104, 150] on div "Outpatient" at bounding box center [205, 152] width 231 height 9
type input "1"
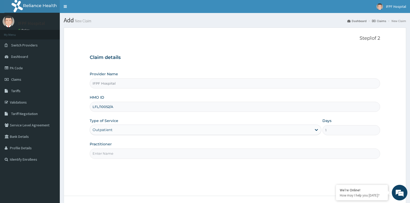
click at [104, 153] on input "Practitioner" at bounding box center [235, 154] width 290 height 10
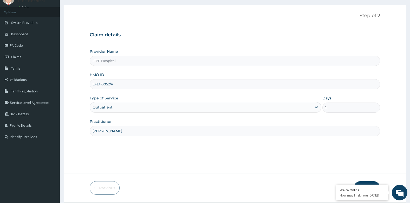
scroll to position [39, 0]
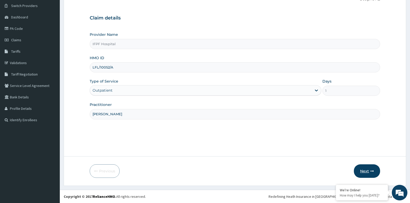
type input "[PERSON_NAME]"
click at [369, 174] on button "Next" at bounding box center [366, 171] width 26 height 14
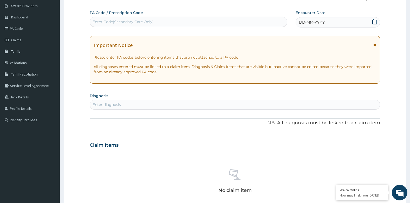
click at [169, 20] on div "Enter Code(Secondary Care Only)" at bounding box center [188, 22] width 197 height 8
type input "PA/53FDD5"
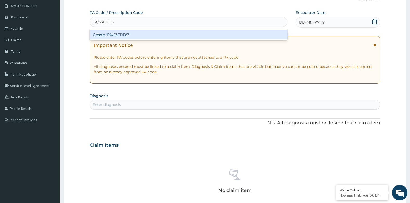
click at [126, 34] on div "Create "PA/53FDD5"" at bounding box center [188, 34] width 197 height 9
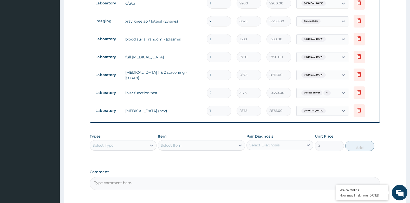
scroll to position [425, 0]
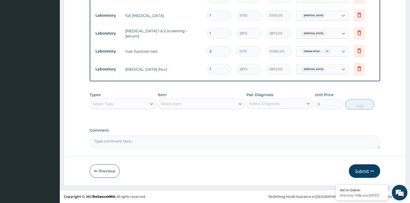
click at [365, 169] on button "Submit" at bounding box center [364, 171] width 31 height 14
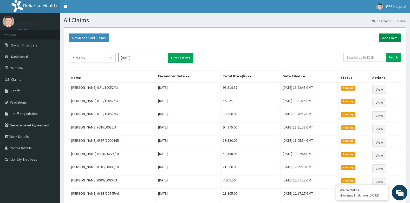
click at [389, 37] on link "Add Claim" at bounding box center [389, 38] width 22 height 9
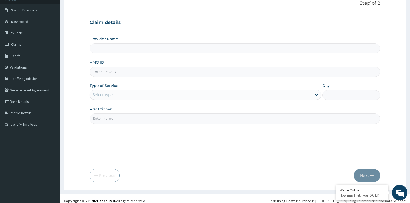
scroll to position [39, 0]
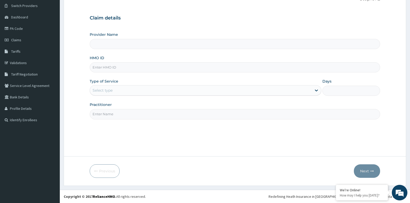
type input "IFPF Hospital"
click at [101, 68] on input "HMO ID" at bounding box center [235, 67] width 290 height 10
paste input "OHT/11286/A"
type input "OHT/11286/A"
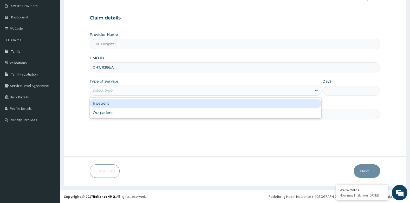
click at [108, 90] on div "Select type" at bounding box center [102, 90] width 20 height 5
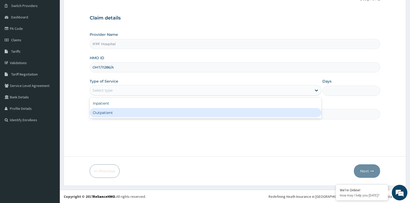
click at [104, 113] on div "Outpatient" at bounding box center [205, 112] width 231 height 9
type input "1"
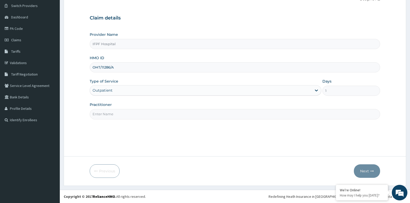
click at [104, 113] on input "Practitioner" at bounding box center [235, 114] width 290 height 10
type input "[PERSON_NAME]"
click at [361, 169] on button "Next" at bounding box center [366, 171] width 26 height 14
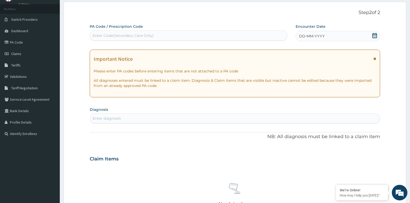
scroll to position [14, 0]
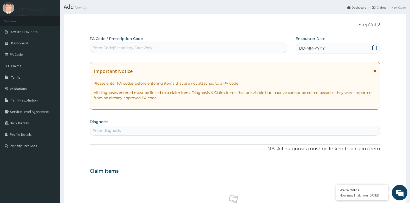
click at [122, 45] on div "Enter Code(Secondary Care Only)" at bounding box center [188, 48] width 197 height 8
type input "PA/0AC31F"
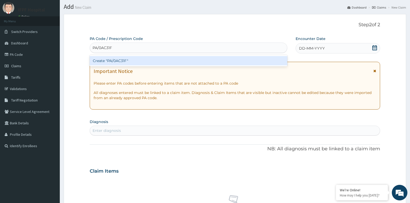
click at [158, 58] on div "Create "PA/0AC31F"" at bounding box center [188, 60] width 197 height 9
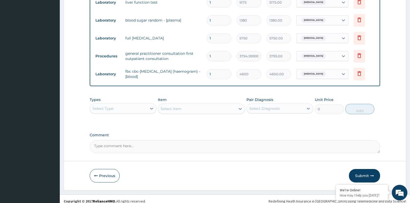
scroll to position [254, 0]
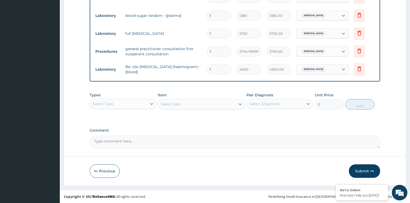
click at [101, 105] on div "Select Type" at bounding box center [102, 103] width 21 height 5
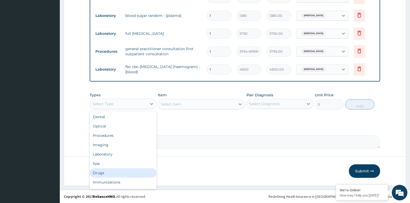
click at [100, 173] on div "Drugs" at bounding box center [123, 172] width 67 height 9
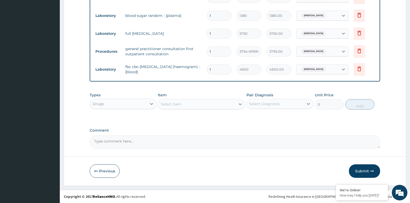
click at [208, 102] on div "Select Item" at bounding box center [196, 104] width 77 height 8
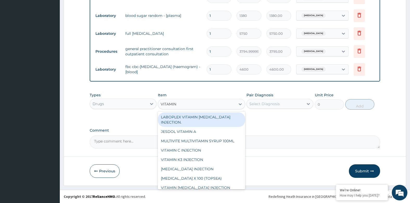
type input "VITAMIN C"
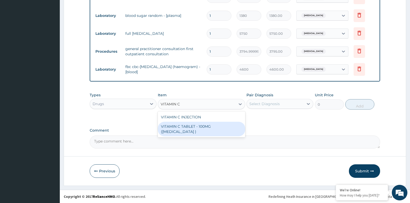
click at [213, 129] on div "VITAMIN C TABLET - 100MG (ASCORBIC ACID )" at bounding box center [201, 129] width 87 height 15
type input "16.8"
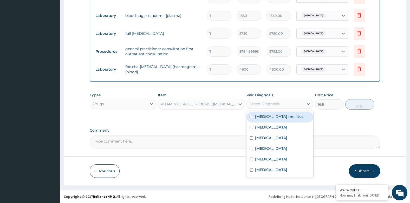
click at [269, 105] on div "Select Diagnosis" at bounding box center [264, 103] width 30 height 5
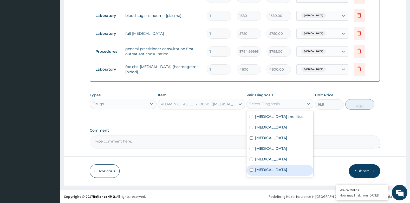
click at [278, 169] on label "Upper respiratory infection" at bounding box center [271, 169] width 32 height 5
checkbox input "true"
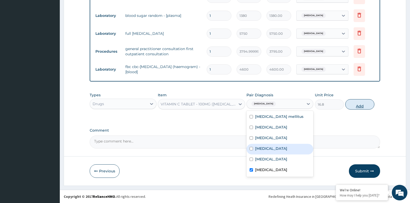
click at [355, 101] on button "Add" at bounding box center [359, 104] width 29 height 10
type input "0"
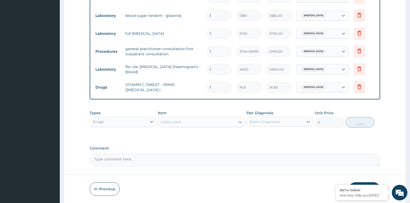
type input "0.00"
type input "4"
type input "67.20"
type input "42"
type input "705.60"
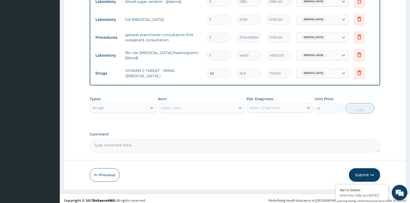
scroll to position [272, 0]
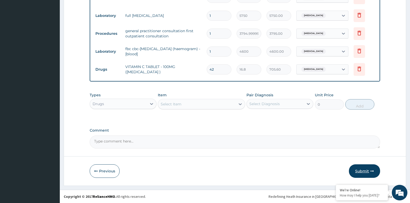
type input "42"
click at [362, 173] on button "Submit" at bounding box center [364, 171] width 31 height 14
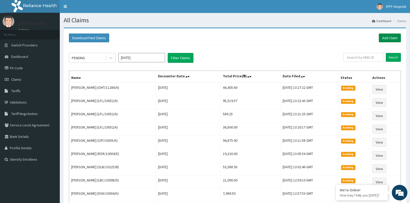
click at [387, 37] on link "Add Claim" at bounding box center [389, 38] width 22 height 9
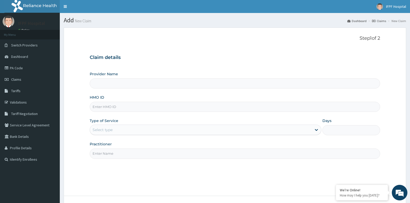
type input "IFPF Hospital"
click at [104, 108] on input "HMO ID" at bounding box center [235, 107] width 290 height 10
paste input "OHT/11286/A"
type input "OHT/11286/A"
click at [110, 125] on div "Select type" at bounding box center [205, 130] width 231 height 10
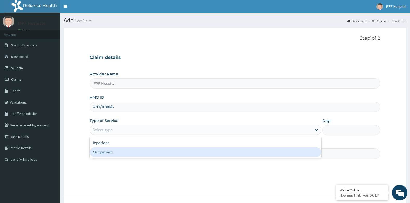
click at [103, 150] on div "Outpatient" at bounding box center [205, 152] width 231 height 9
type input "1"
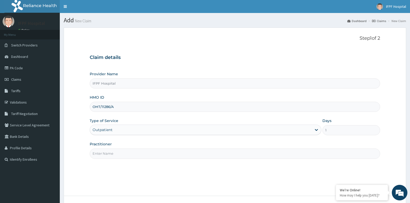
click at [103, 151] on input "Practitioner" at bounding box center [235, 154] width 290 height 10
click at [103, 153] on input "Practitioner" at bounding box center [235, 154] width 290 height 10
type input "DR MORONKOLA"
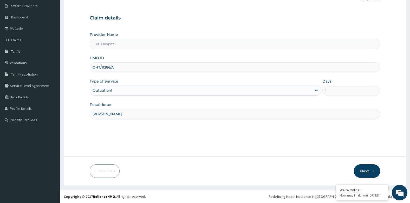
click at [365, 170] on button "Next" at bounding box center [366, 171] width 26 height 14
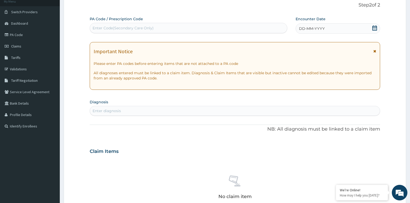
scroll to position [0, 0]
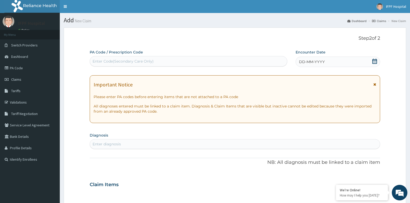
click at [146, 64] on div "Enter Code(Secondary Care Only)" at bounding box center [122, 61] width 61 height 5
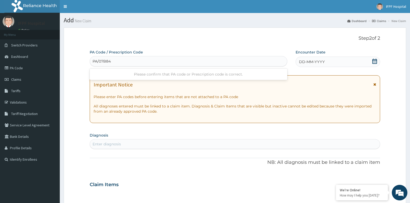
type input "PA/07B848"
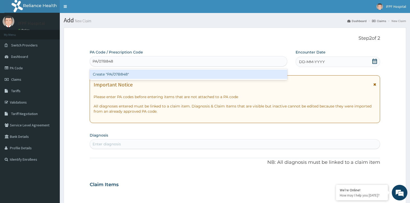
click at [230, 78] on div "Create "PA/07B848"" at bounding box center [188, 74] width 197 height 9
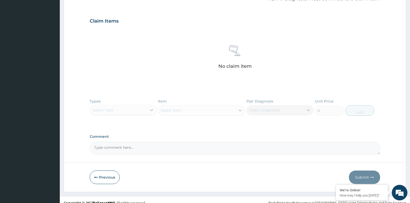
scroll to position [175, 0]
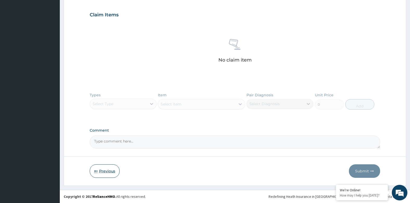
click at [96, 172] on icon "button" at bounding box center [96, 171] width 4 height 4
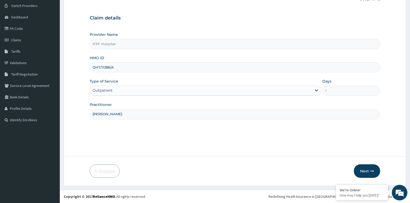
scroll to position [39, 0]
drag, startPoint x: 93, startPoint y: 67, endPoint x: 115, endPoint y: 67, distance: 22.3
click at [115, 67] on input "OHT/11286/A" at bounding box center [235, 67] width 290 height 10
paste input "318"
type input "OHT/11318/A"
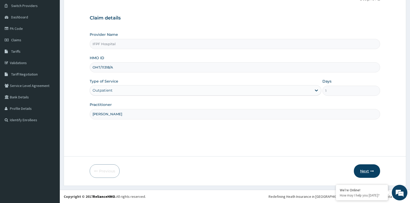
click at [360, 167] on button "Next" at bounding box center [366, 171] width 26 height 14
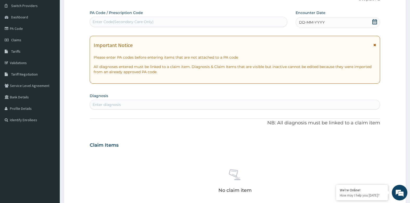
click at [149, 25] on div "Enter Code(Secondary Care Only)" at bounding box center [188, 22] width 197 height 8
type input "PA/07B848"
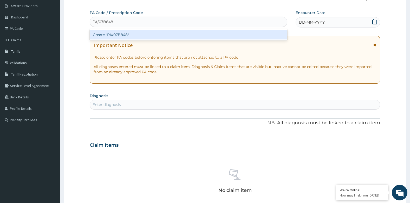
click at [152, 35] on div "Create "PA/07B848"" at bounding box center [188, 34] width 197 height 9
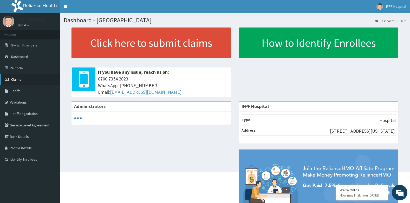
click at [20, 78] on span "Claims" at bounding box center [16, 79] width 10 height 5
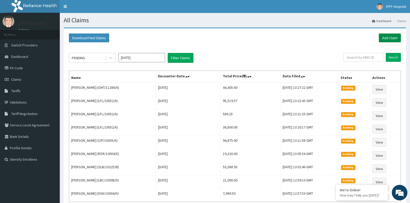
click at [387, 40] on link "Add Claim" at bounding box center [389, 38] width 22 height 9
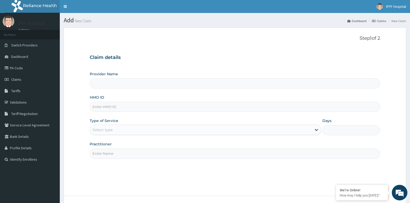
type input "IFPF Hospital"
click at [108, 106] on input "HMO ID" at bounding box center [235, 107] width 290 height 10
paste input "OHT/11318/A"
type input "OHT/11318/A"
click at [107, 126] on div "Select type" at bounding box center [201, 130] width 222 height 8
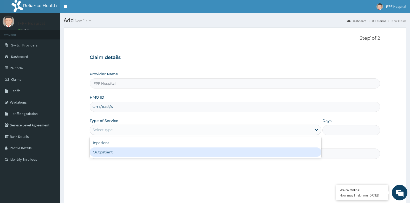
click at [99, 150] on div "Outpatient" at bounding box center [205, 152] width 231 height 9
type input "1"
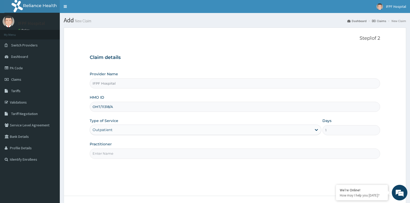
click at [104, 152] on input "Practitioner" at bounding box center [235, 154] width 290 height 10
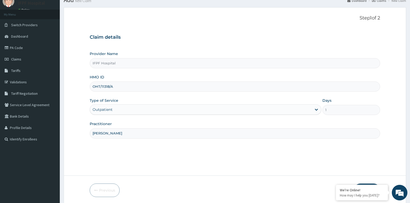
scroll to position [39, 0]
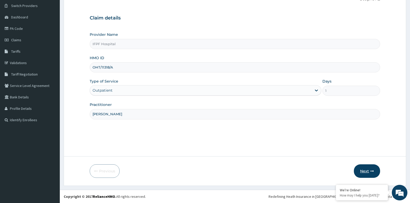
type input "DR MORONKOLA"
click at [356, 169] on button "Next" at bounding box center [366, 171] width 26 height 14
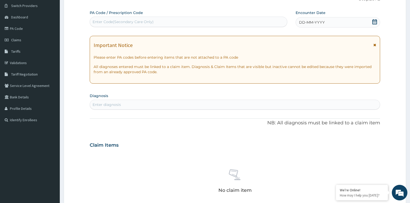
click at [163, 25] on div "Enter Code(Secondary Care Only)" at bounding box center [188, 22] width 197 height 8
type input "PA/07B848"
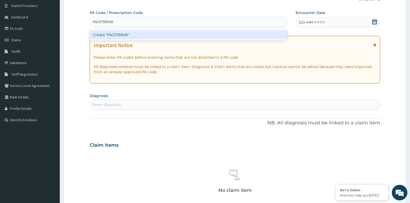
click at [161, 32] on div "Create "PA/07B848"" at bounding box center [188, 34] width 197 height 9
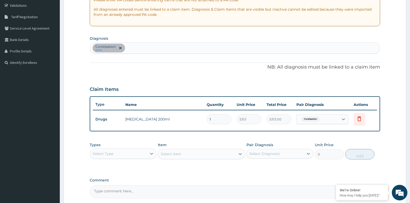
scroll to position [143, 0]
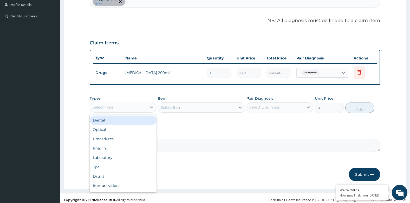
click at [132, 104] on div "Select Type" at bounding box center [118, 107] width 57 height 8
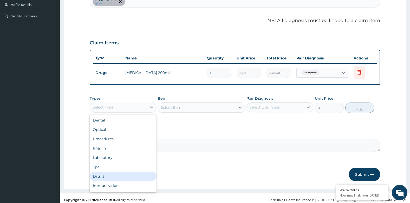
click at [104, 175] on div "Drugs" at bounding box center [123, 176] width 67 height 9
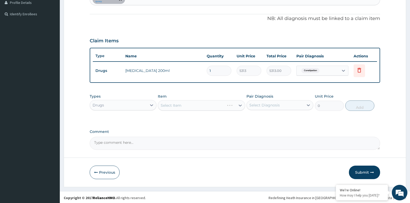
scroll to position [147, 0]
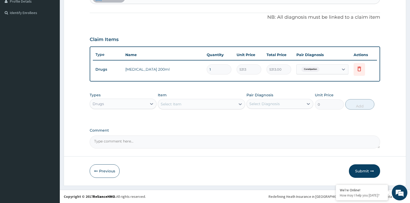
click at [195, 103] on div "Select Item" at bounding box center [196, 104] width 77 height 8
type input "GA"
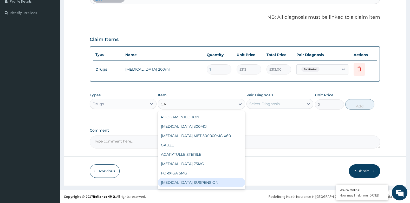
click at [195, 182] on div "GAVISCON SUSPENSION" at bounding box center [201, 182] width 87 height 9
type input "9108"
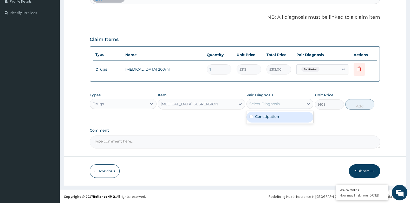
click at [258, 105] on div "Select Diagnosis" at bounding box center [264, 103] width 30 height 5
click at [265, 119] on div "Constipation" at bounding box center [279, 117] width 67 height 11
checkbox input "true"
click at [350, 103] on button "Add" at bounding box center [359, 104] width 29 height 10
type input "0"
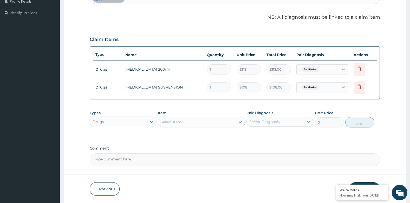
click at [191, 123] on div "Select Item" at bounding box center [196, 122] width 77 height 8
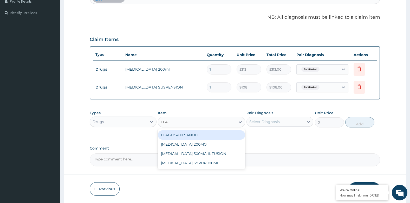
type input "FLAG"
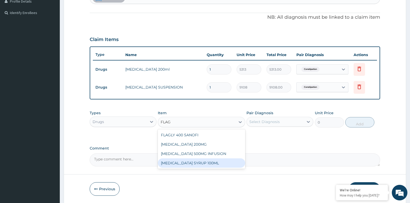
click at [196, 164] on div "FLAGYL SYRUP 100ML" at bounding box center [201, 162] width 87 height 9
type input "1138.5"
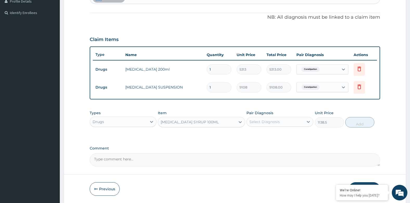
click at [263, 123] on div "Select Diagnosis" at bounding box center [264, 121] width 30 height 5
click at [262, 137] on div "Constipation" at bounding box center [279, 135] width 67 height 11
checkbox input "true"
click at [361, 124] on button "Add" at bounding box center [359, 122] width 29 height 10
type input "0"
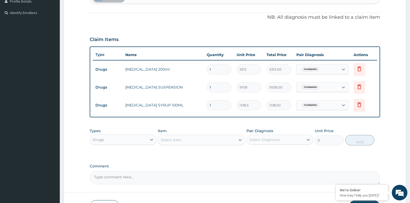
click at [118, 142] on div "Drugs" at bounding box center [118, 140] width 57 height 8
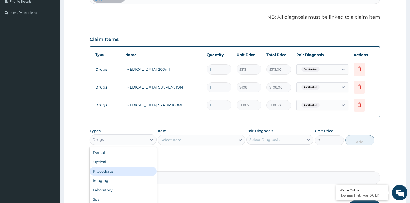
click at [110, 172] on div "Procedures" at bounding box center [123, 171] width 67 height 9
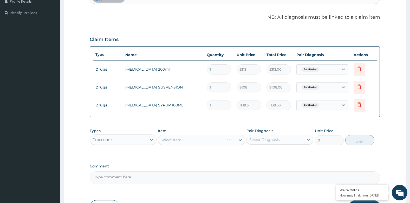
click at [287, 141] on div "Select Diagnosis" at bounding box center [274, 140] width 57 height 8
click at [279, 153] on div "Constipation" at bounding box center [279, 153] width 67 height 11
checkbox input "true"
click at [193, 143] on div "Select Item" at bounding box center [196, 140] width 77 height 8
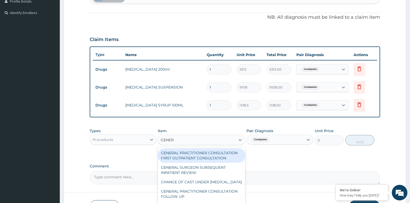
type input "GENERA"
click at [198, 155] on div "GENERAL PRACTITIONER CONSULTATION FIRST OUTPATIENT CONSULTATION" at bounding box center [201, 155] width 87 height 15
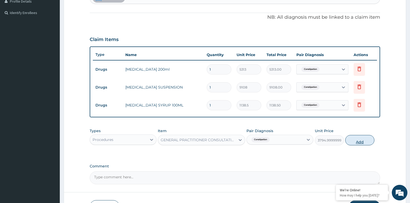
click at [365, 142] on button "Add" at bounding box center [359, 140] width 29 height 10
type input "0"
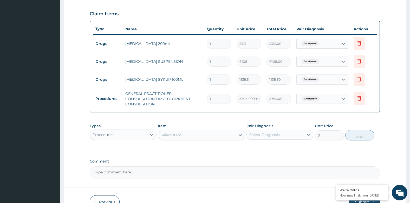
scroll to position [203, 0]
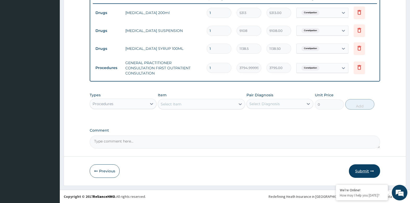
click at [364, 165] on button "Submit" at bounding box center [364, 171] width 31 height 14
